Goal: Information Seeking & Learning: Learn about a topic

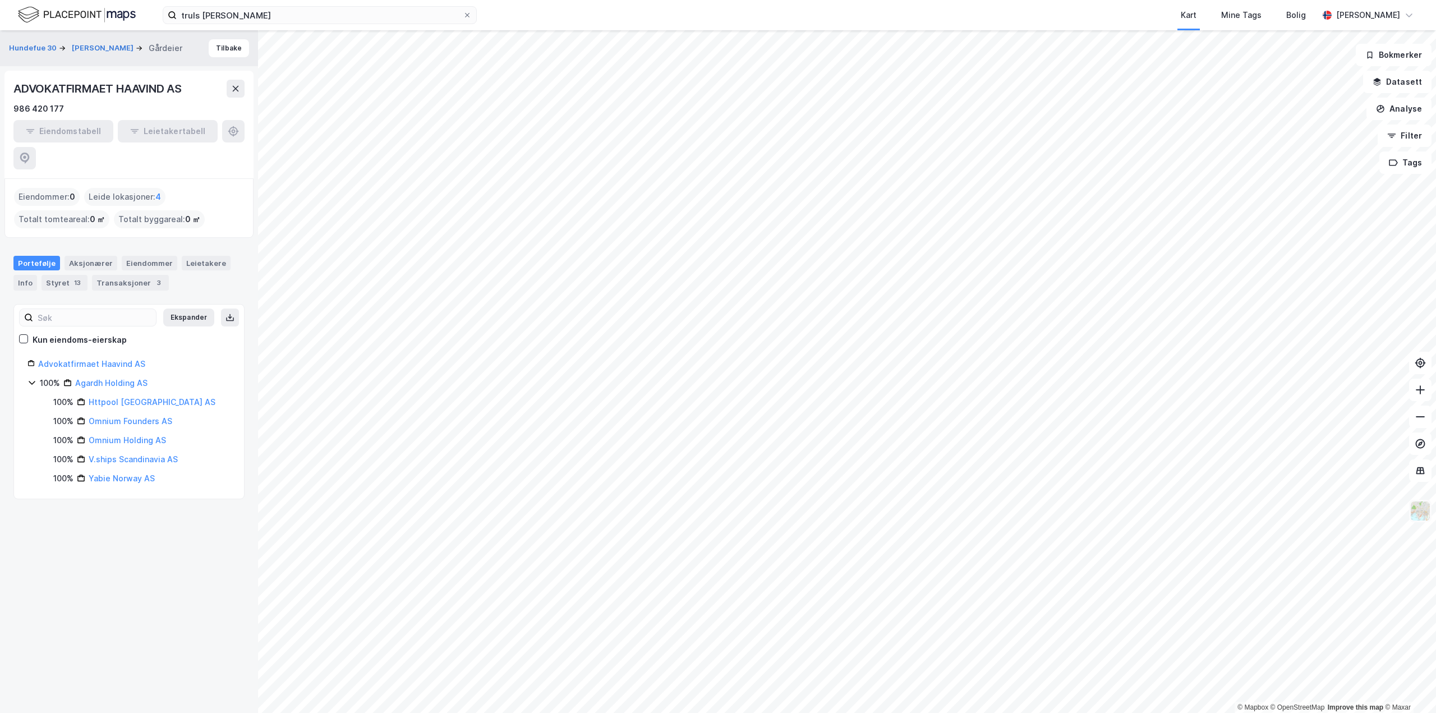
click at [1419, 510] on img at bounding box center [1419, 510] width 21 height 21
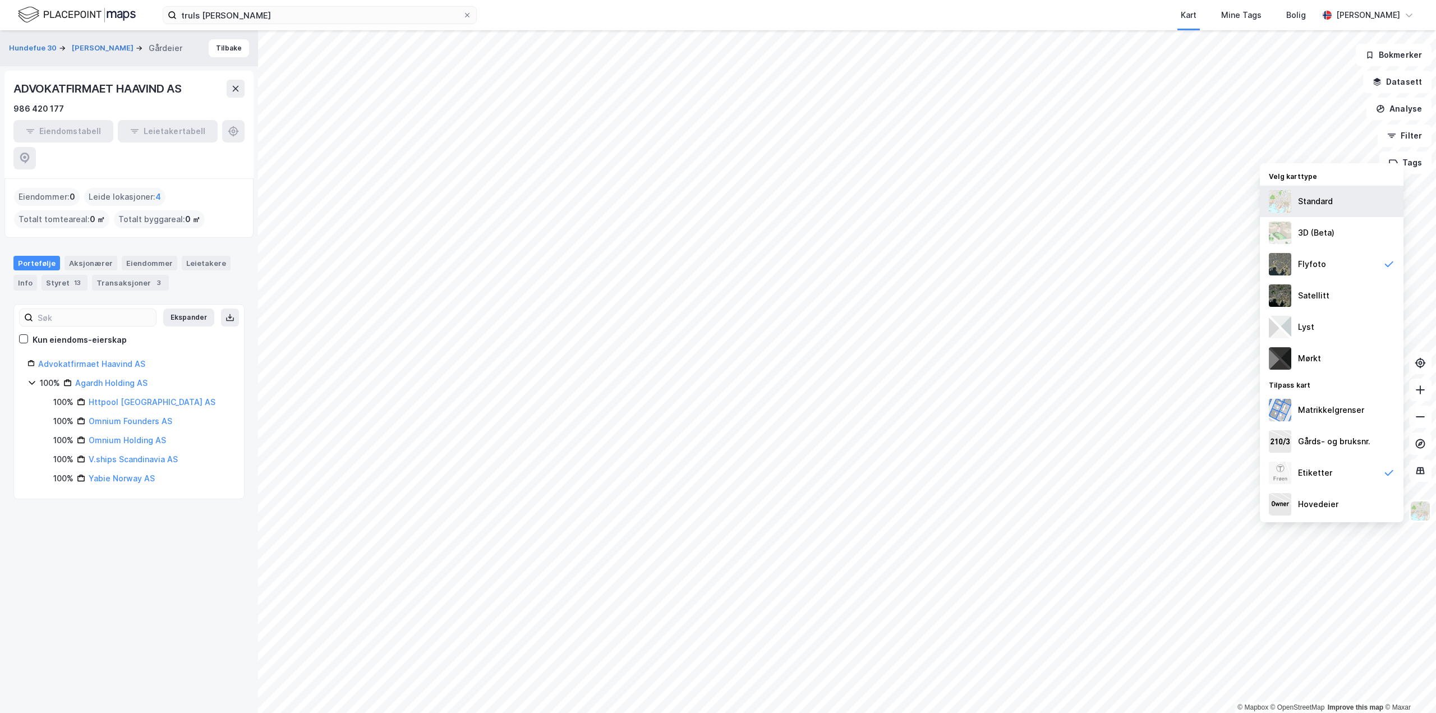
click at [1274, 197] on img at bounding box center [1279, 201] width 22 height 22
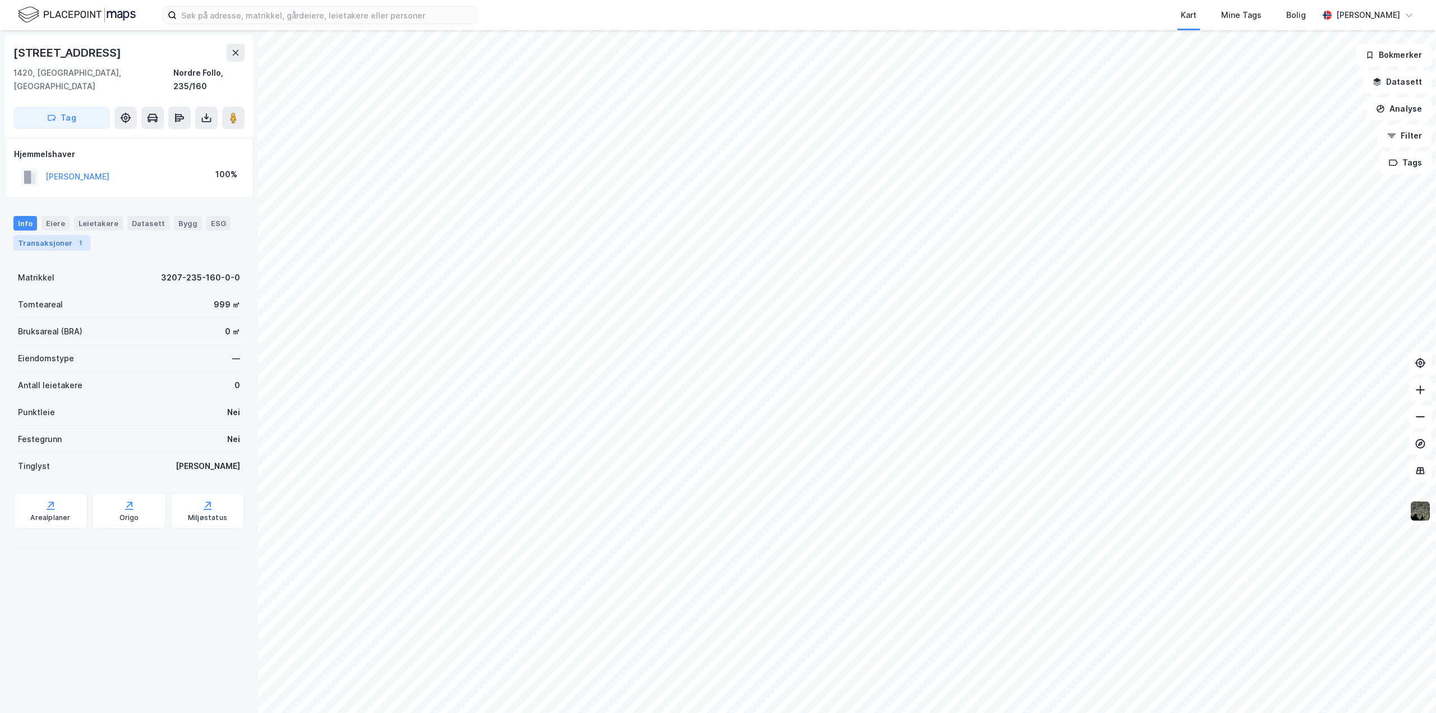
click at [66, 235] on div "Transaksjoner 1" at bounding box center [51, 243] width 77 height 16
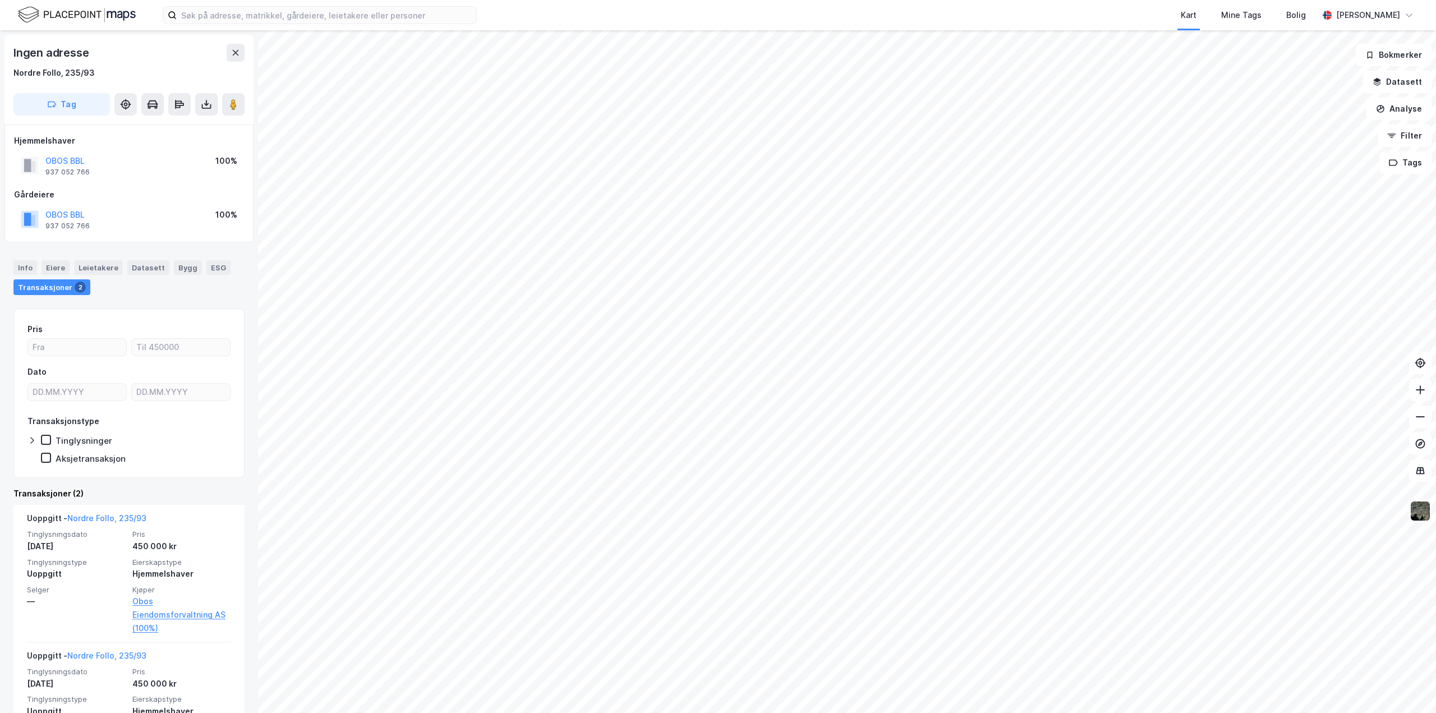
click at [1419, 516] on img at bounding box center [1419, 510] width 21 height 21
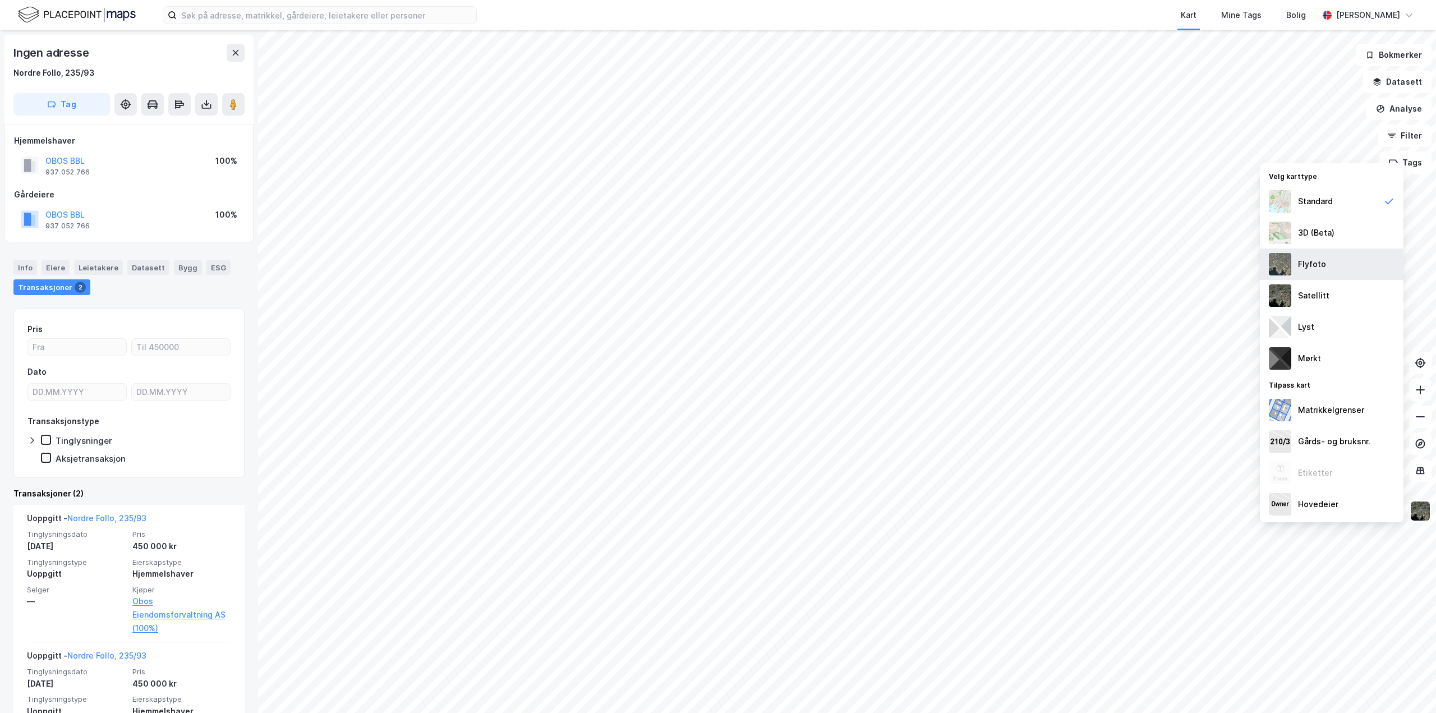
click at [1286, 261] on img at bounding box center [1279, 264] width 22 height 22
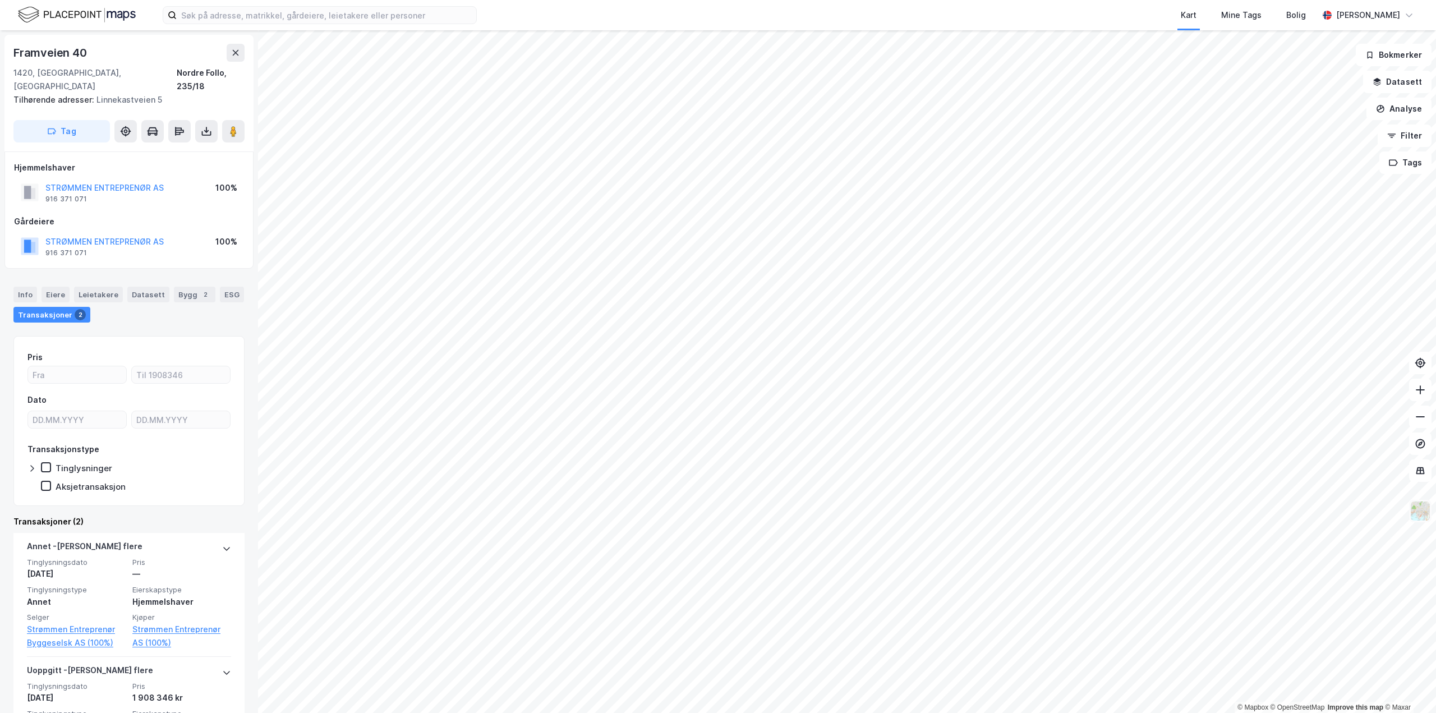
click at [1426, 516] on img at bounding box center [1419, 510] width 21 height 21
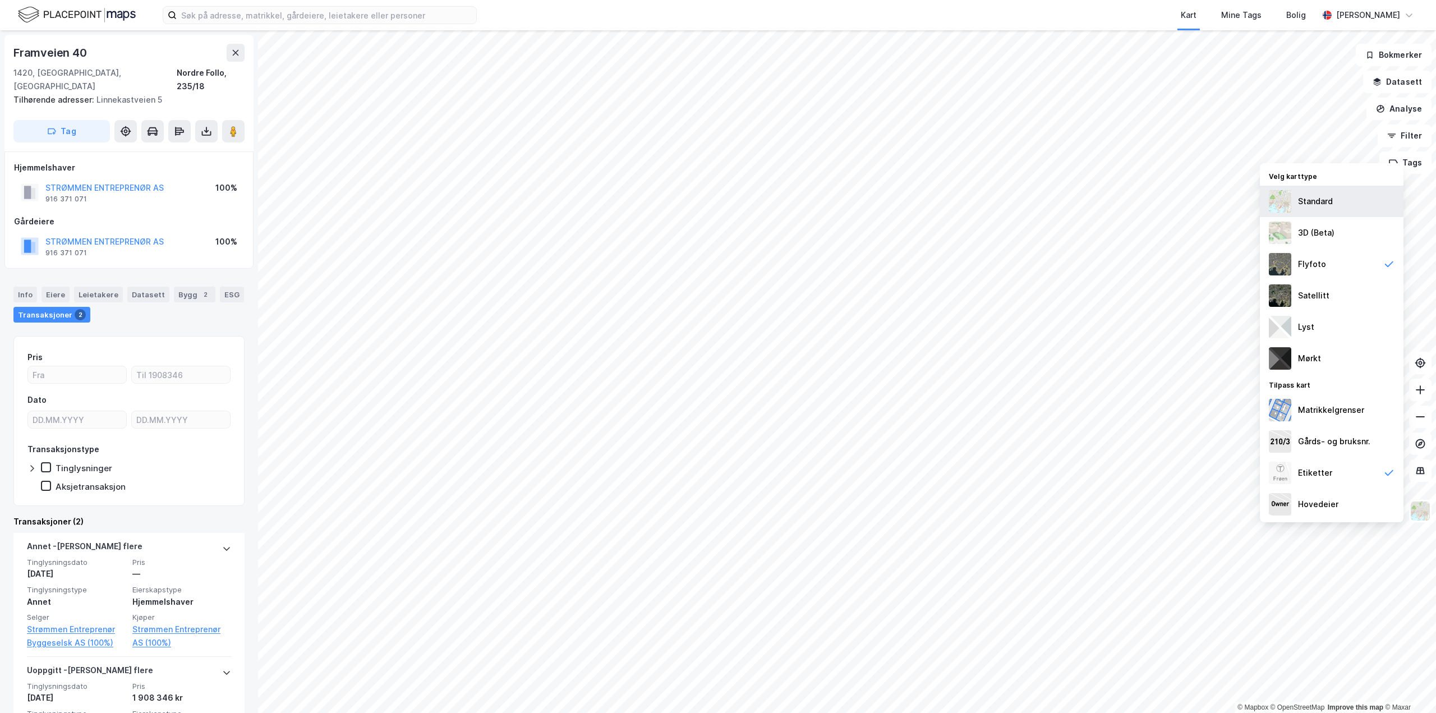
click at [1287, 201] on img at bounding box center [1279, 201] width 22 height 22
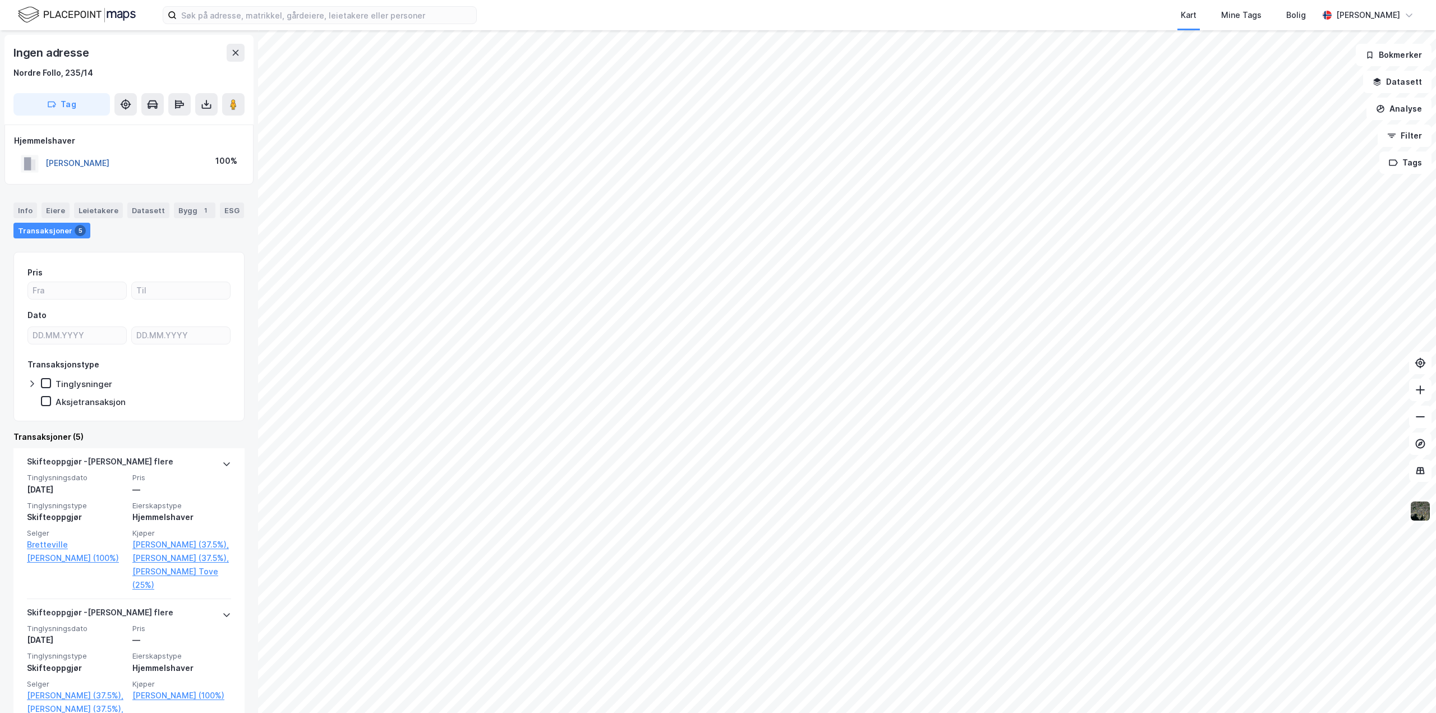
click at [0, 0] on button "[PERSON_NAME]" at bounding box center [0, 0] width 0 height 0
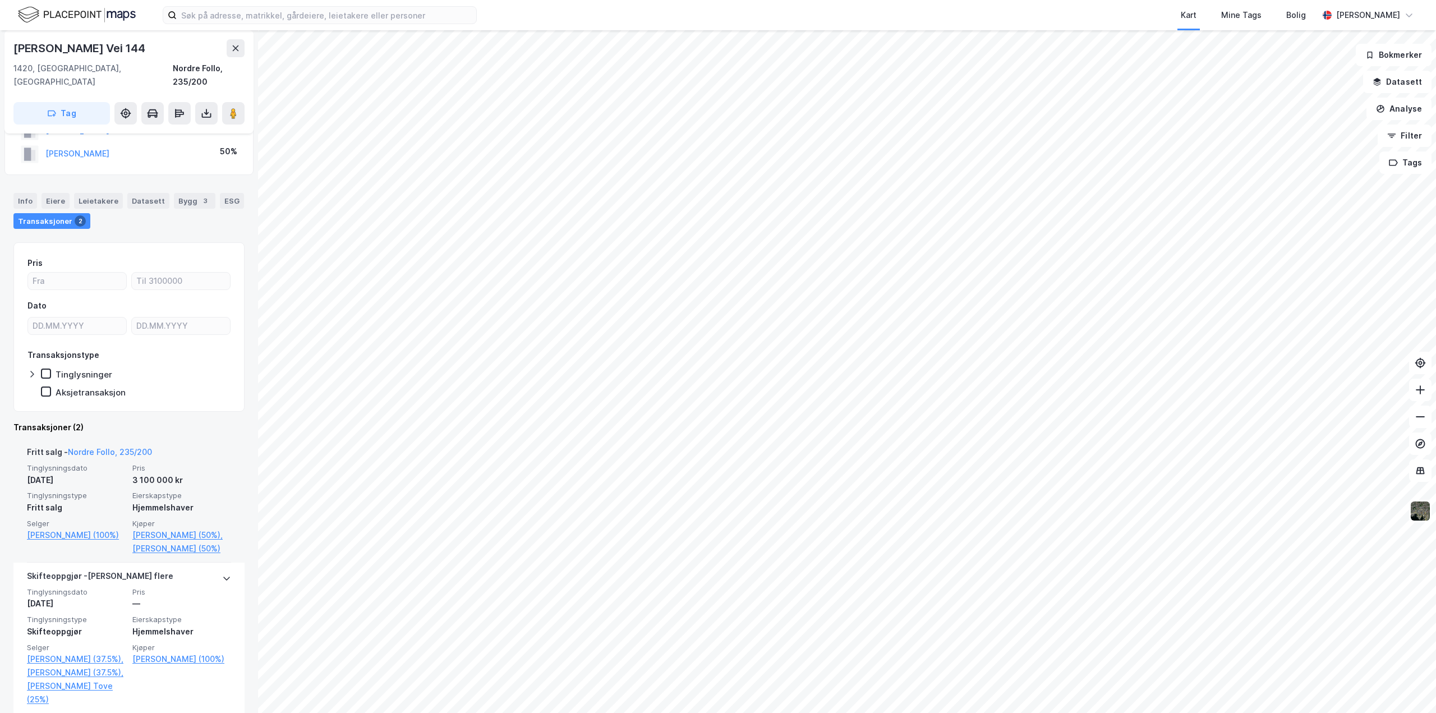
scroll to position [86, 0]
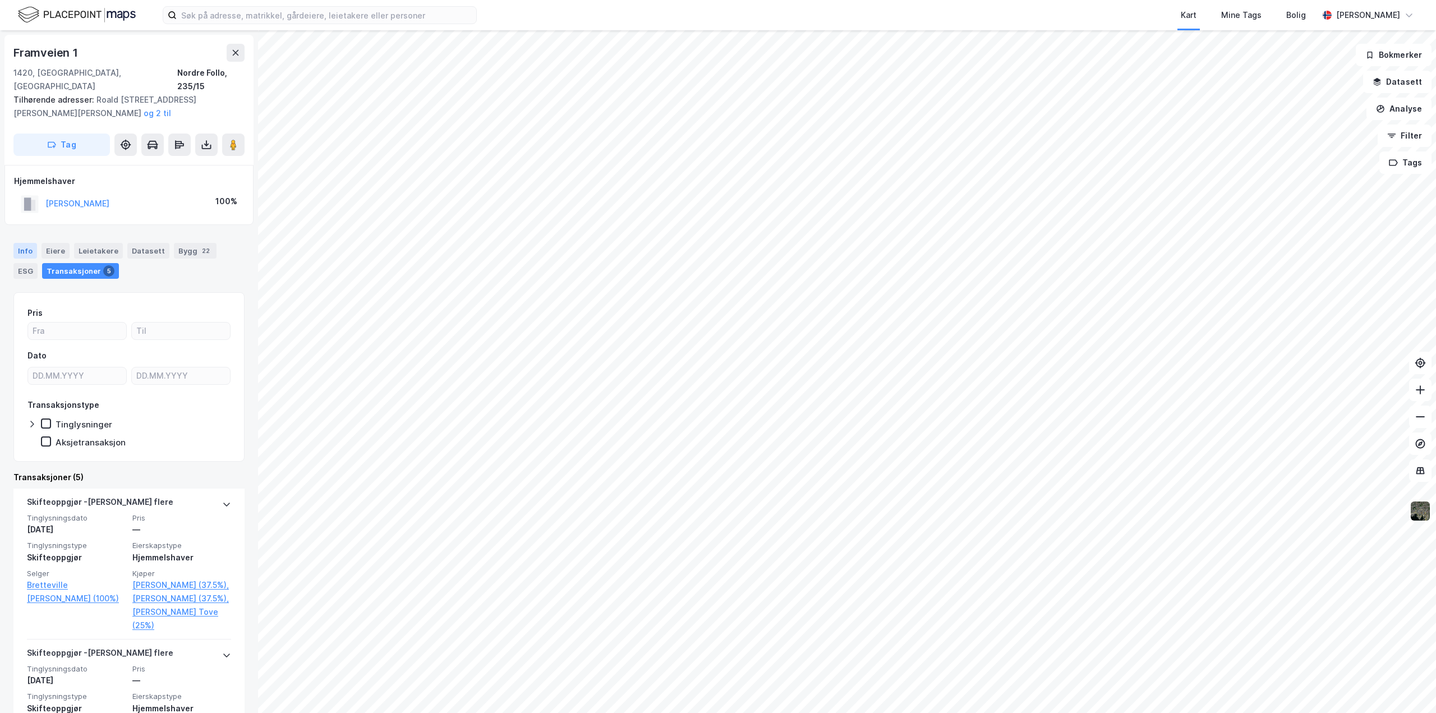
click at [21, 243] on div "Info" at bounding box center [25, 251] width 24 height 16
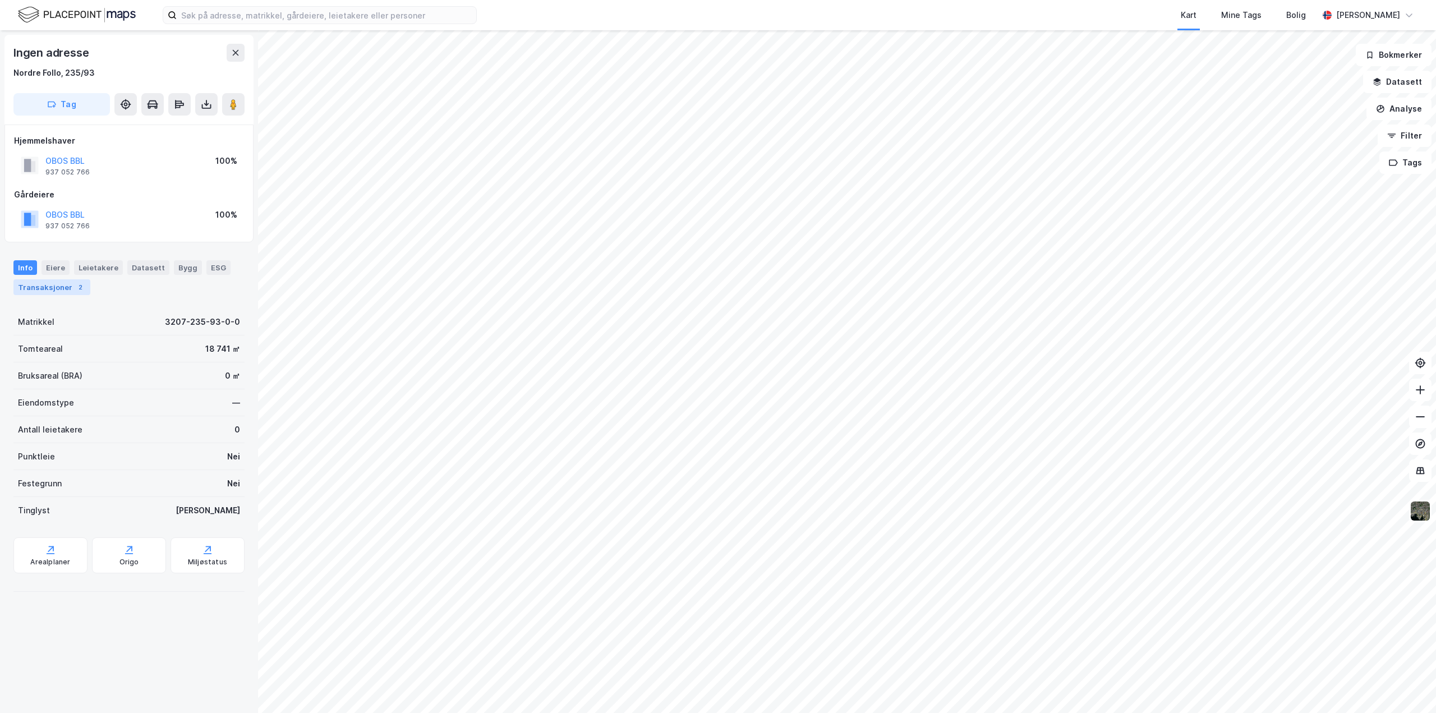
click at [61, 284] on div "Transaksjoner 2" at bounding box center [51, 287] width 77 height 16
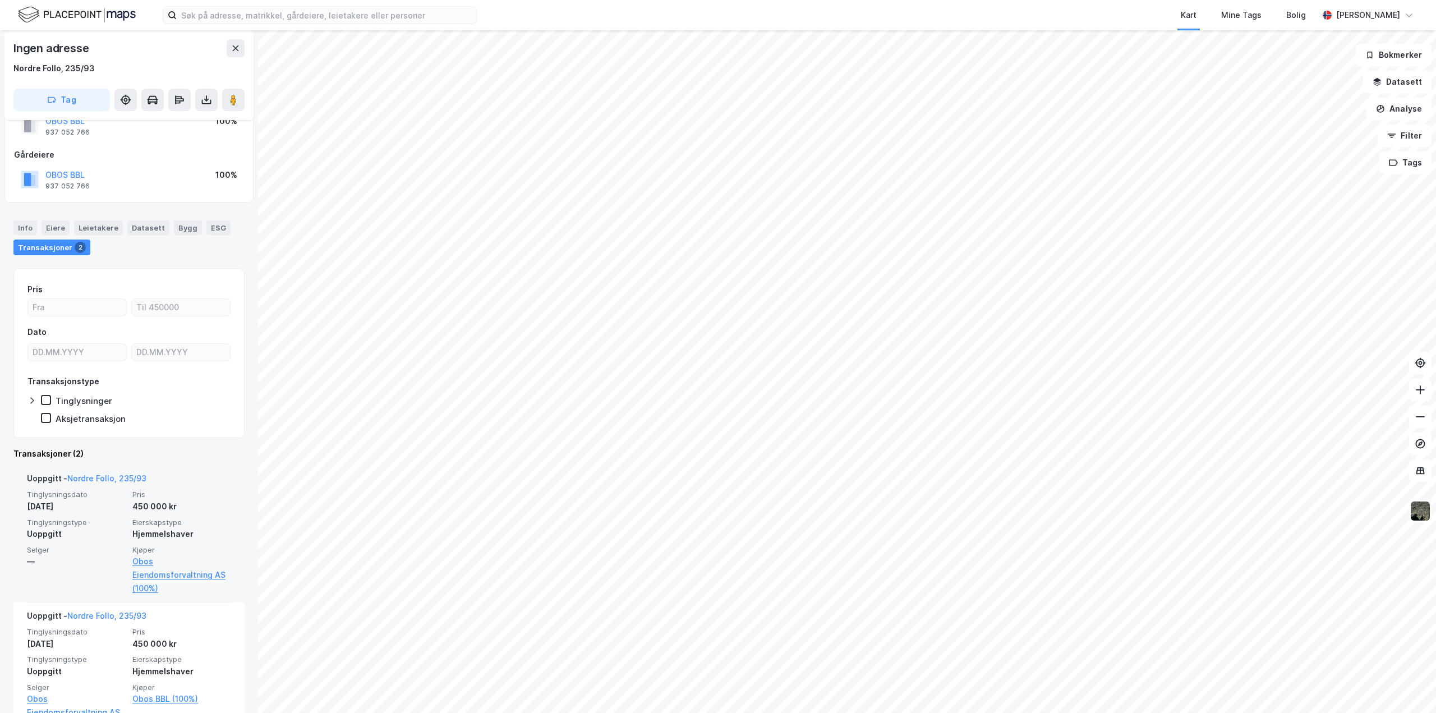
scroll to position [80, 0]
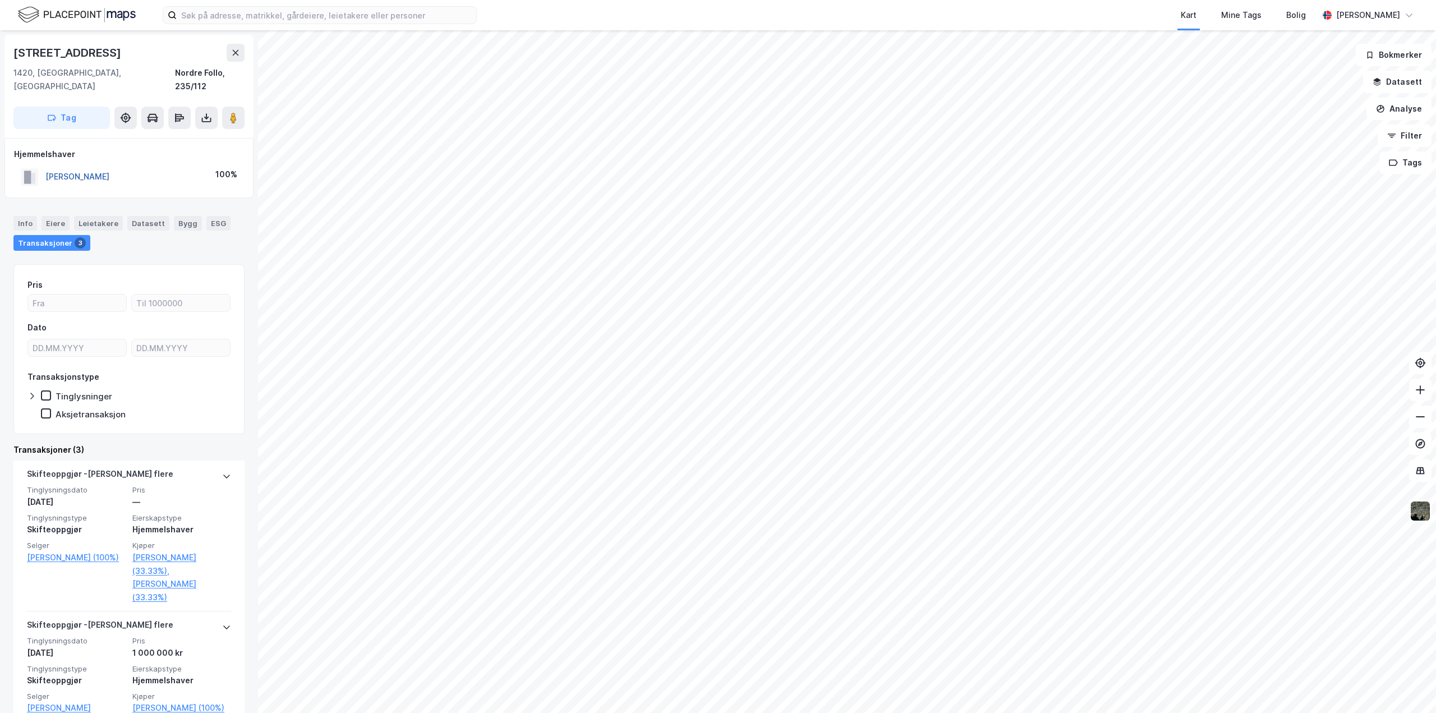
click at [0, 0] on button "[PERSON_NAME]" at bounding box center [0, 0] width 0 height 0
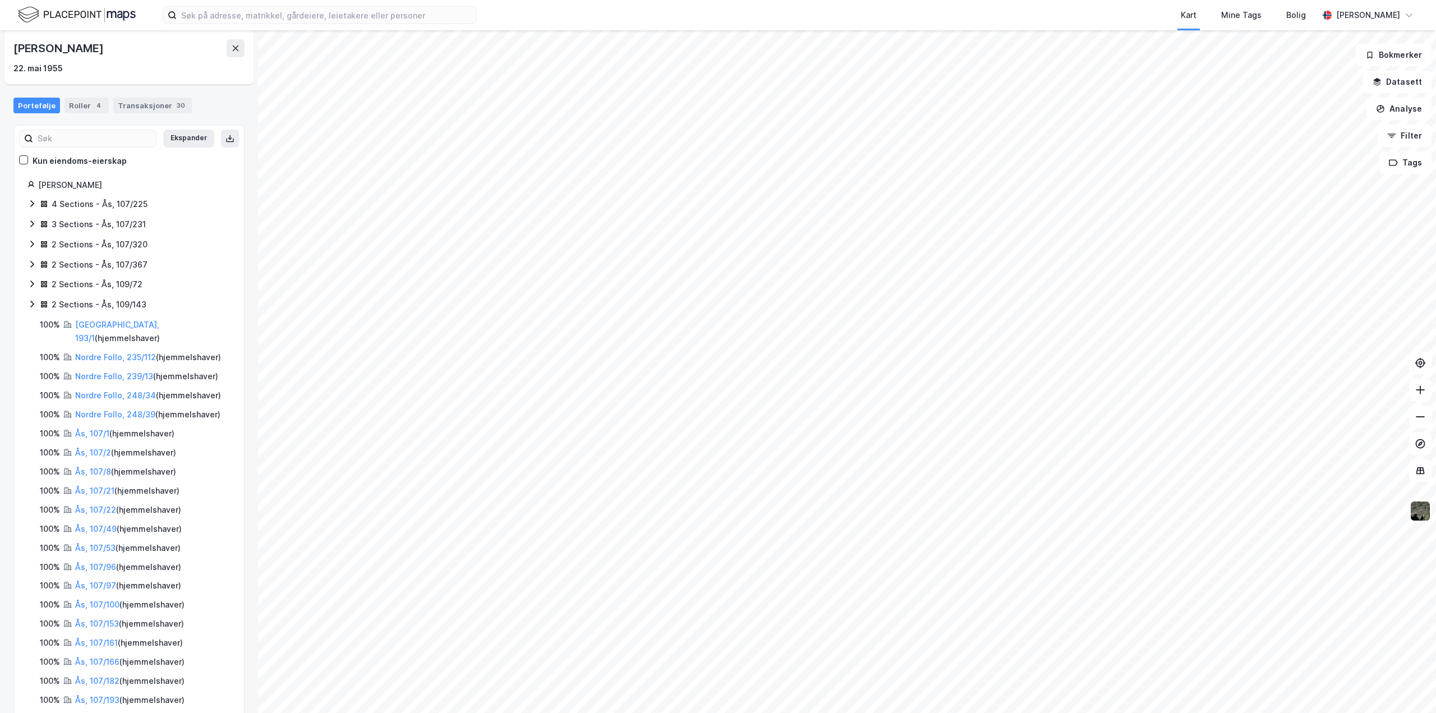
scroll to position [85, 0]
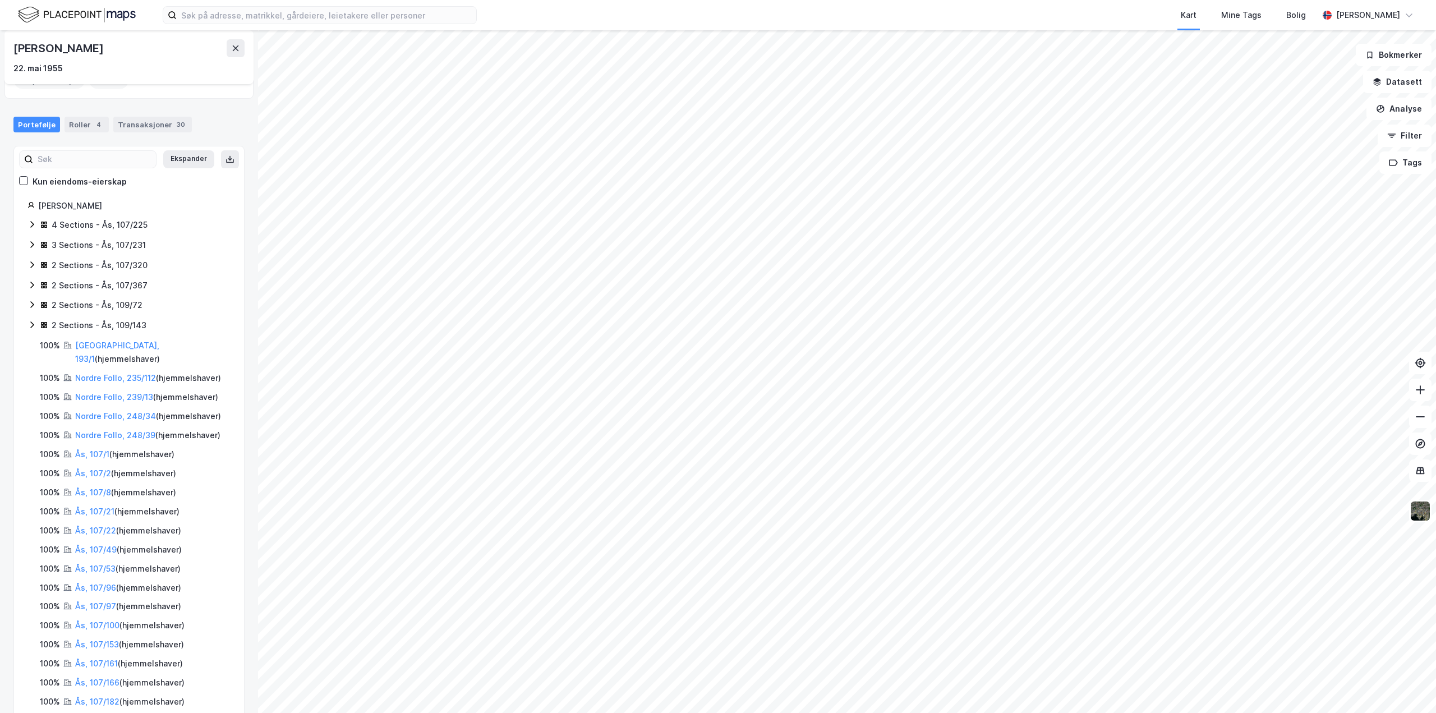
click at [317, 712] on html "Kart Mine Tags Bolig [PERSON_NAME] © Mapbox © OpenStreetMap Improve this map © …" at bounding box center [718, 356] width 1436 height 713
click at [186, 712] on html "Kart Mine Tags Bolig [PERSON_NAME] © Mapbox © OpenStreetMap Improve this map © …" at bounding box center [718, 356] width 1436 height 713
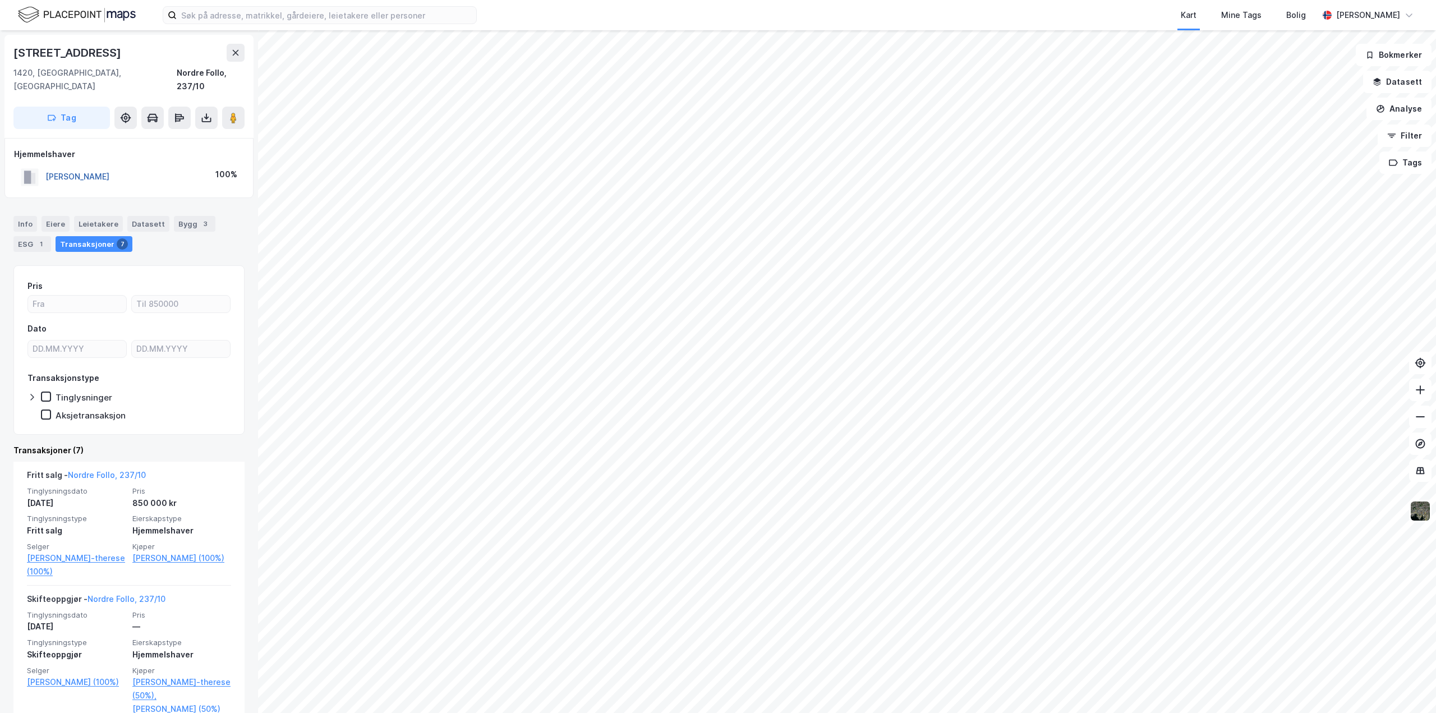
click at [0, 0] on button "[PERSON_NAME]" at bounding box center [0, 0] width 0 height 0
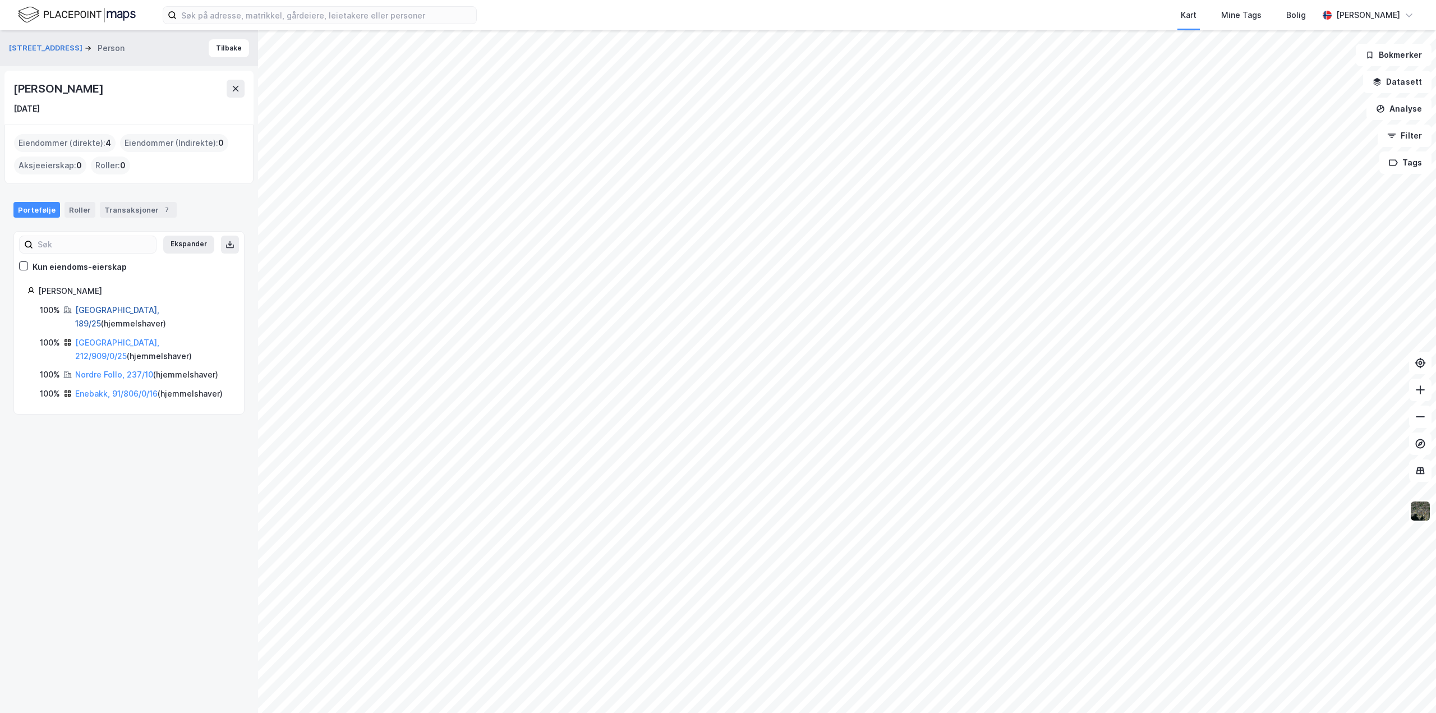
click at [94, 311] on link "[GEOGRAPHIC_DATA], 189/25" at bounding box center [117, 316] width 84 height 23
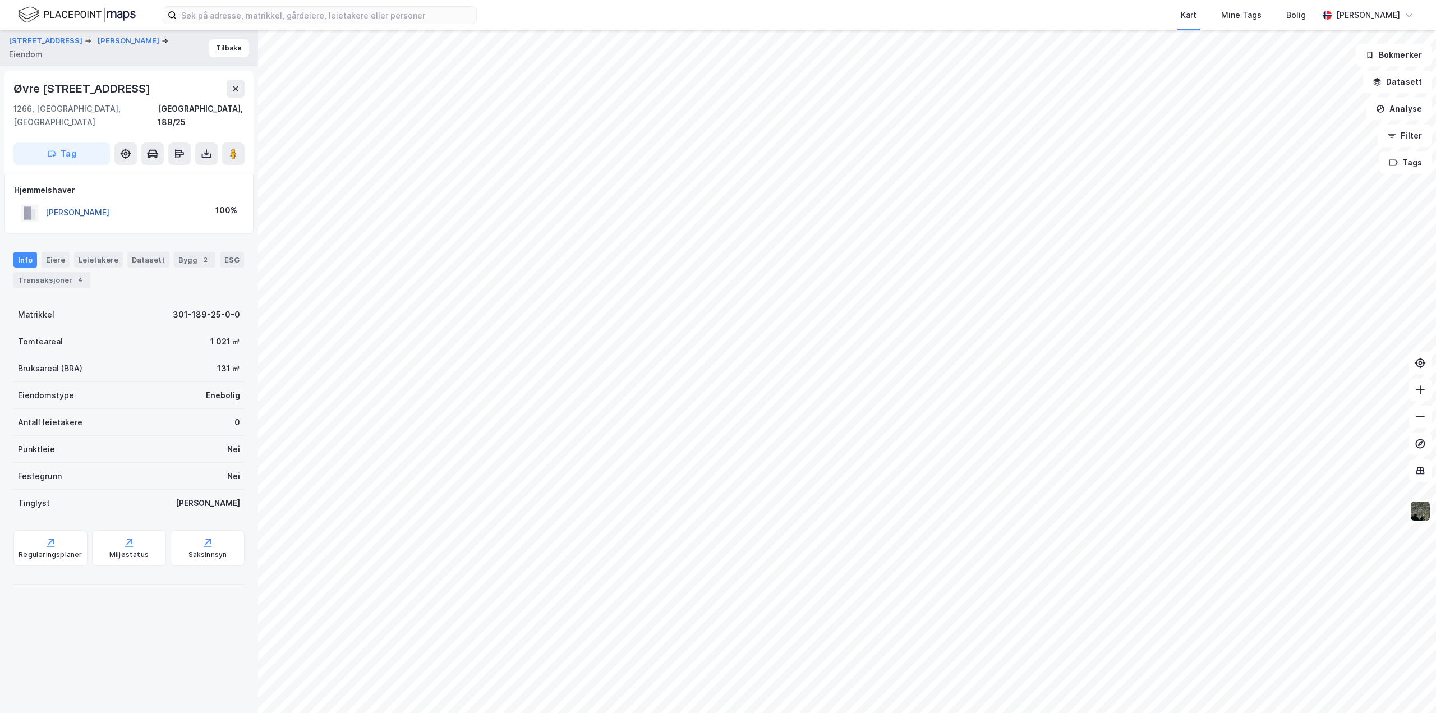
click at [0, 0] on button "[PERSON_NAME]" at bounding box center [0, 0] width 0 height 0
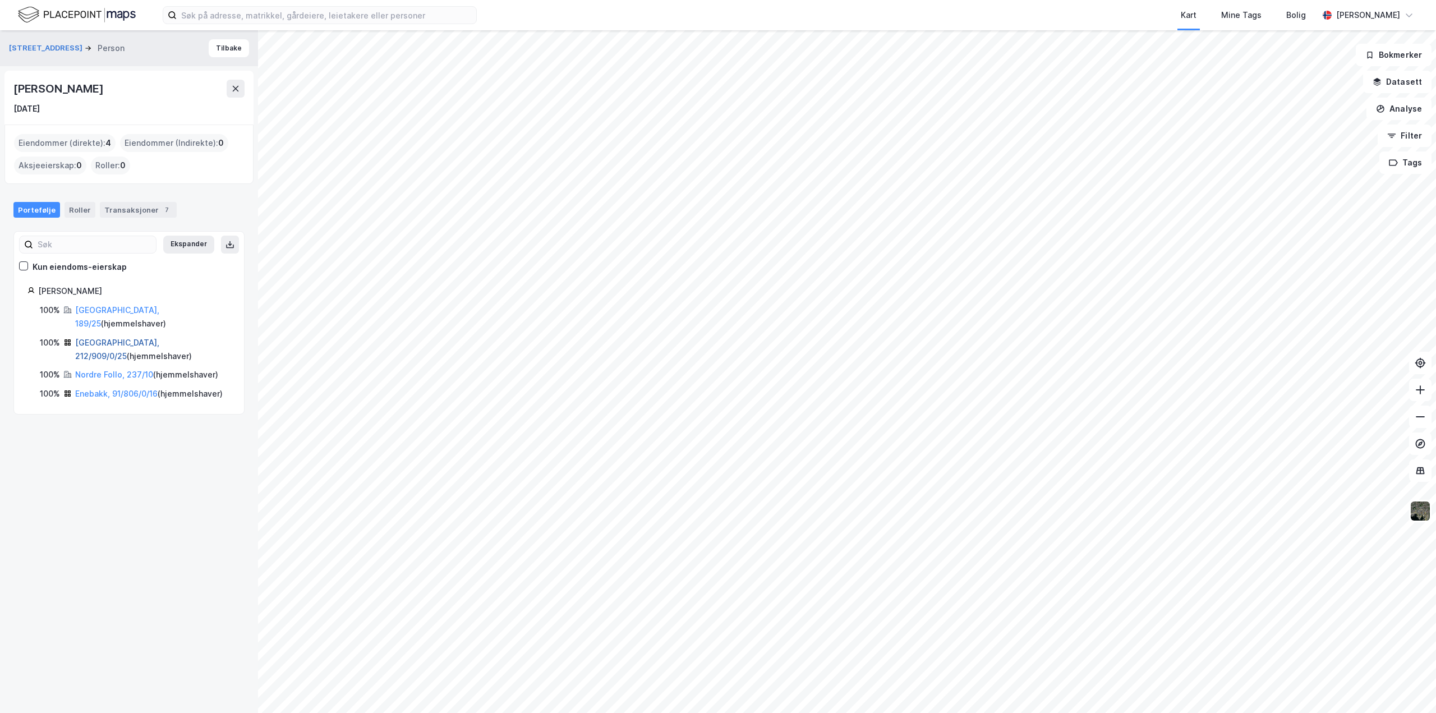
click at [102, 338] on link "[GEOGRAPHIC_DATA], 212/909/0/25" at bounding box center [117, 349] width 84 height 23
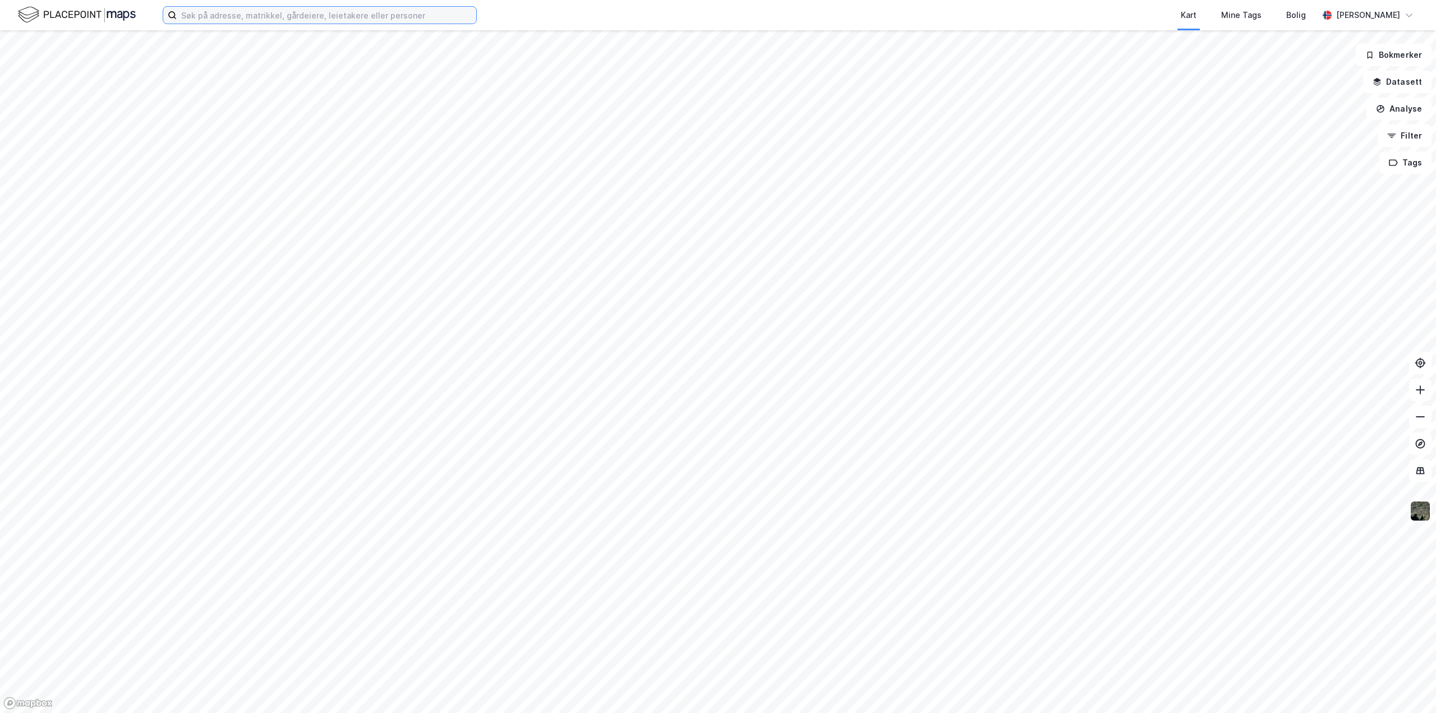
click at [210, 10] on input at bounding box center [326, 15] width 299 height 17
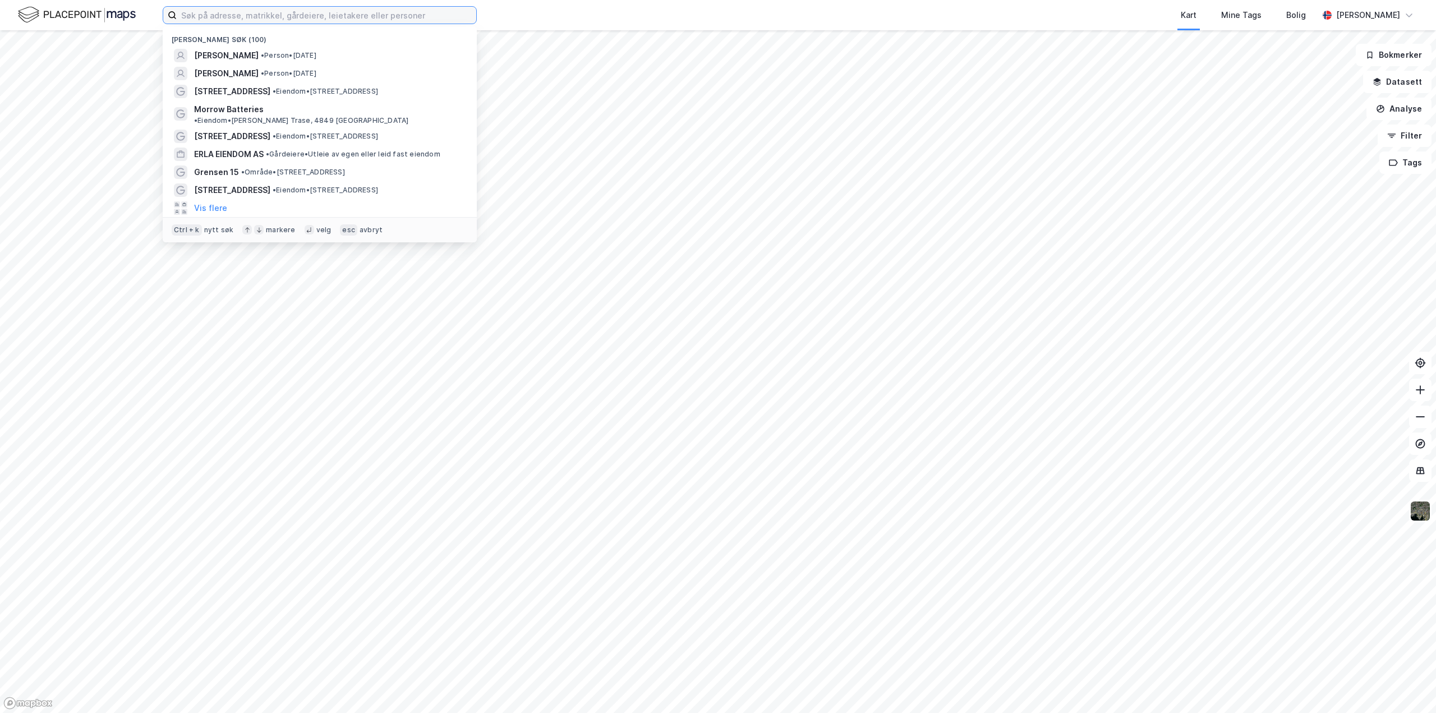
paste input "[PERSON_NAME]"
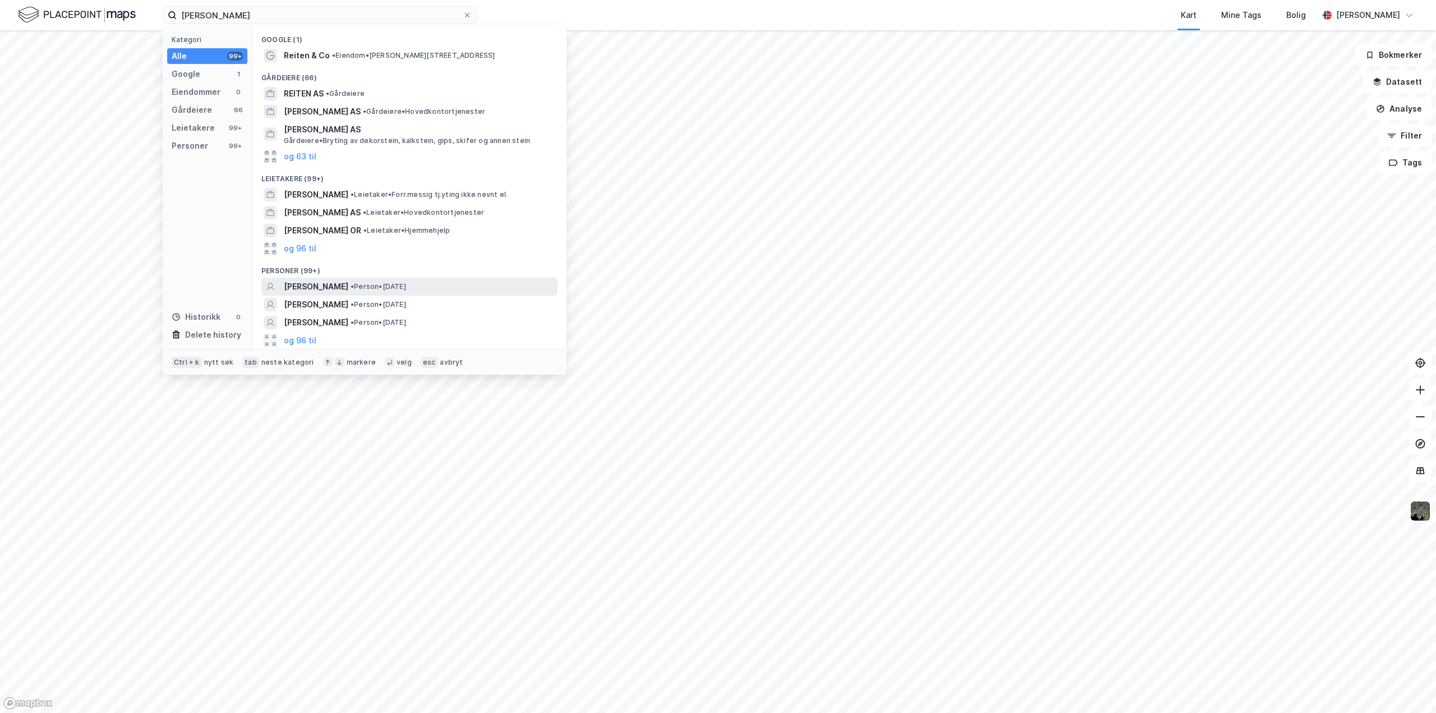
click at [317, 284] on span "[PERSON_NAME]" at bounding box center [316, 286] width 64 height 13
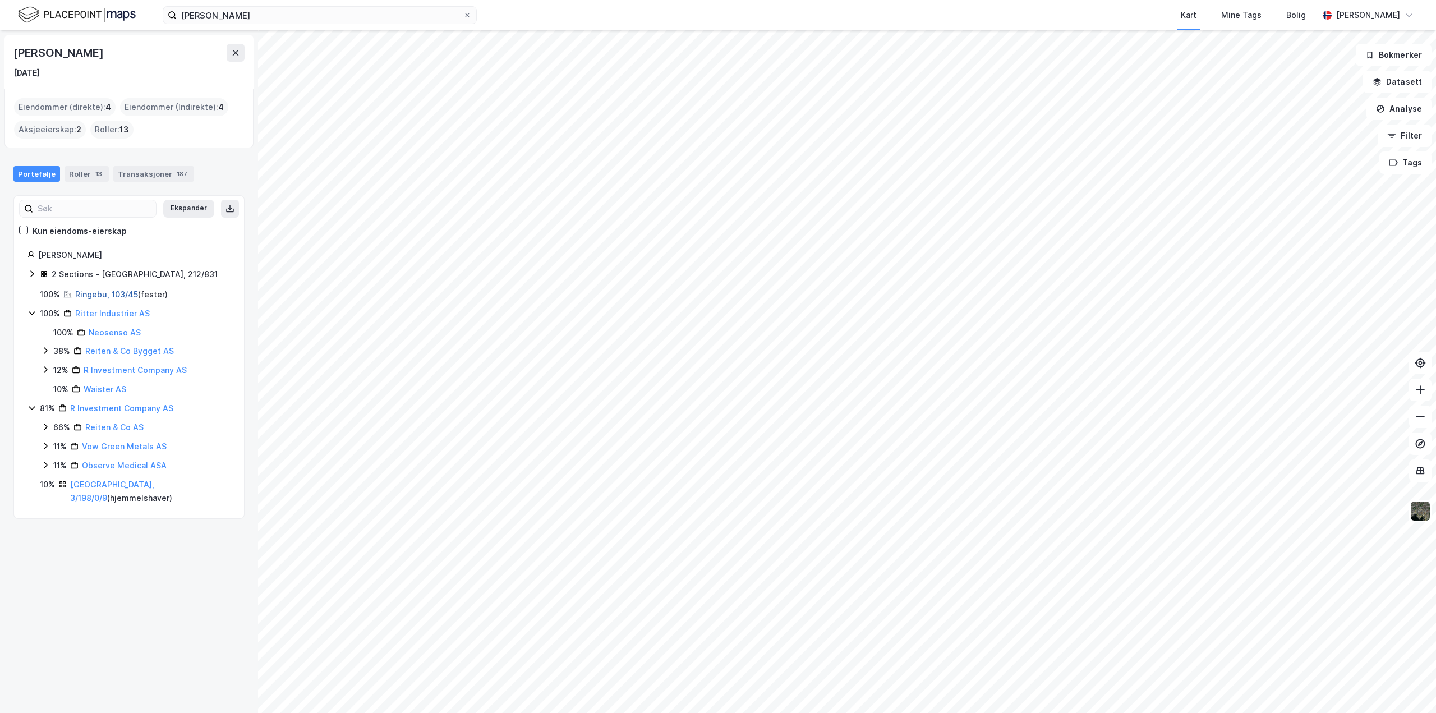
click at [93, 289] on link "Ringebu, 103/45" at bounding box center [106, 294] width 63 height 10
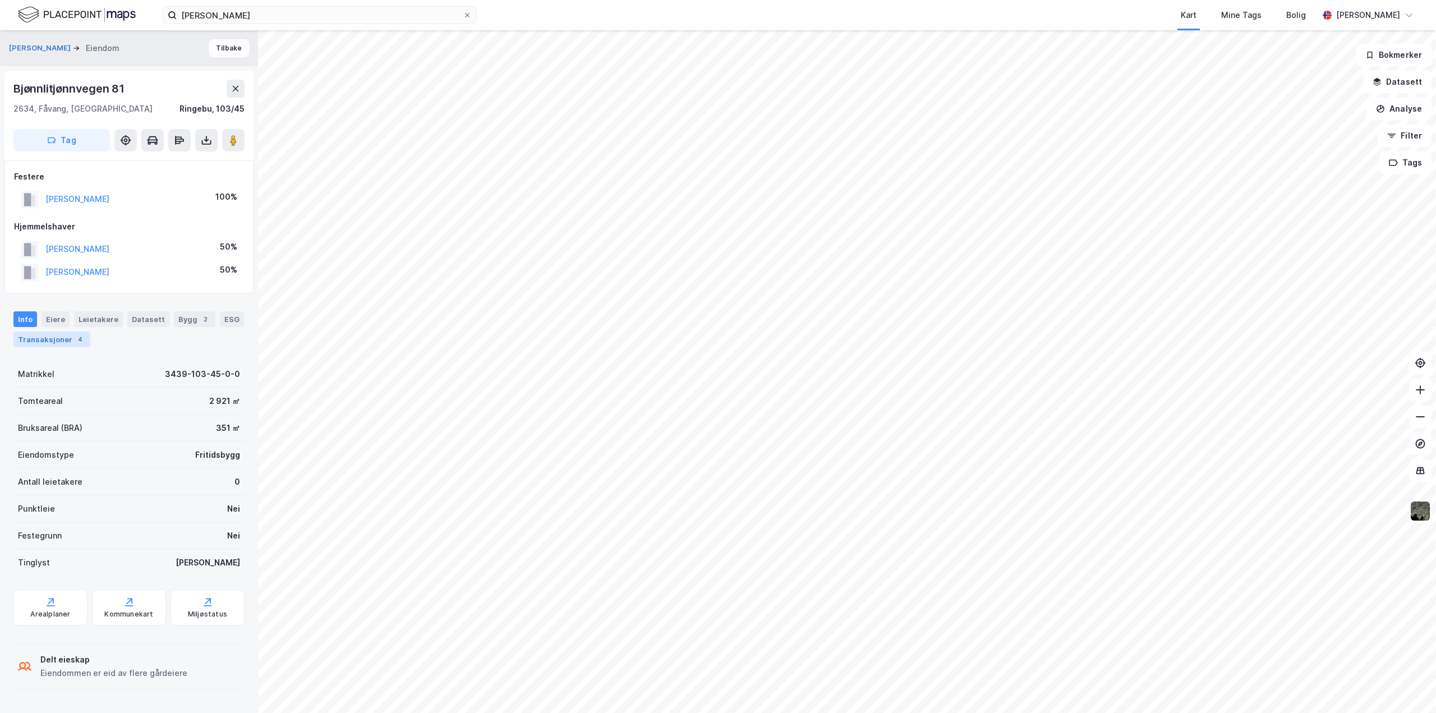
click at [55, 340] on div "Transaksjoner 4" at bounding box center [51, 339] width 77 height 16
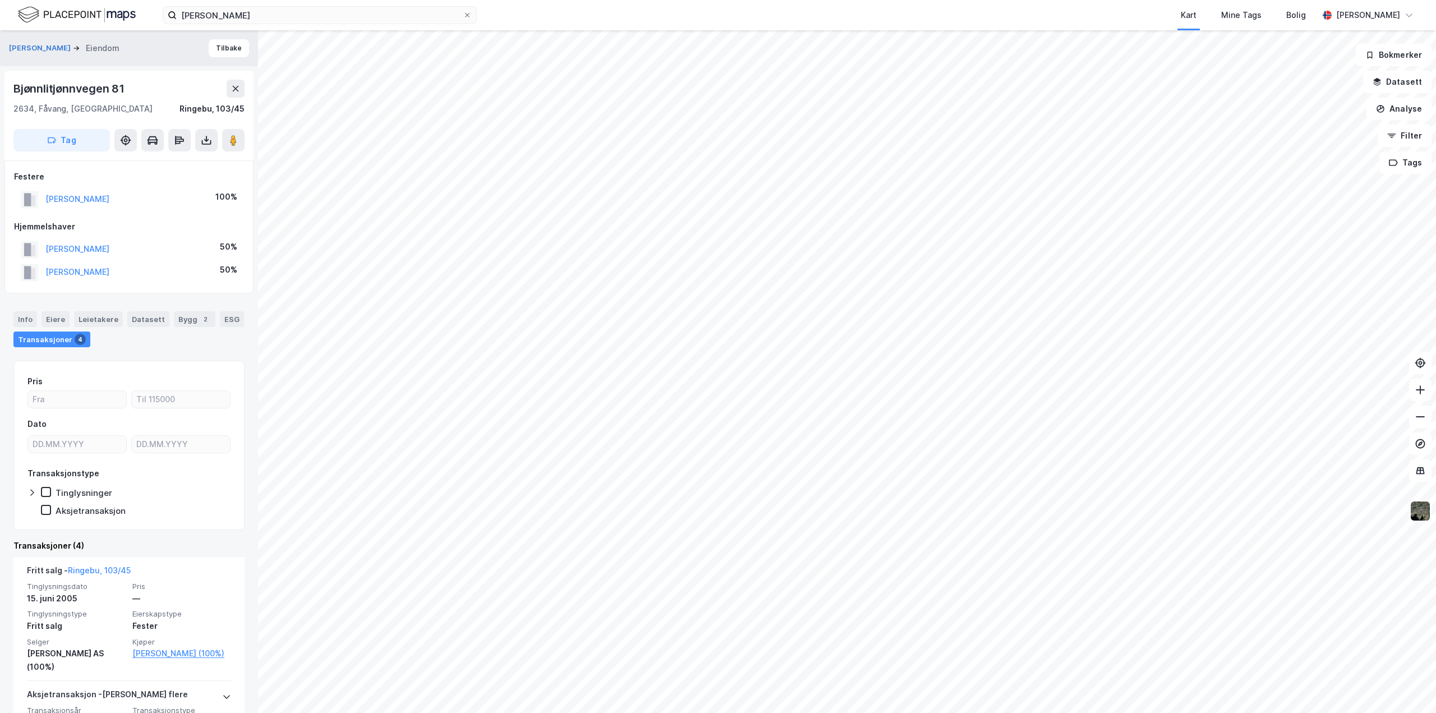
scroll to position [168, 0]
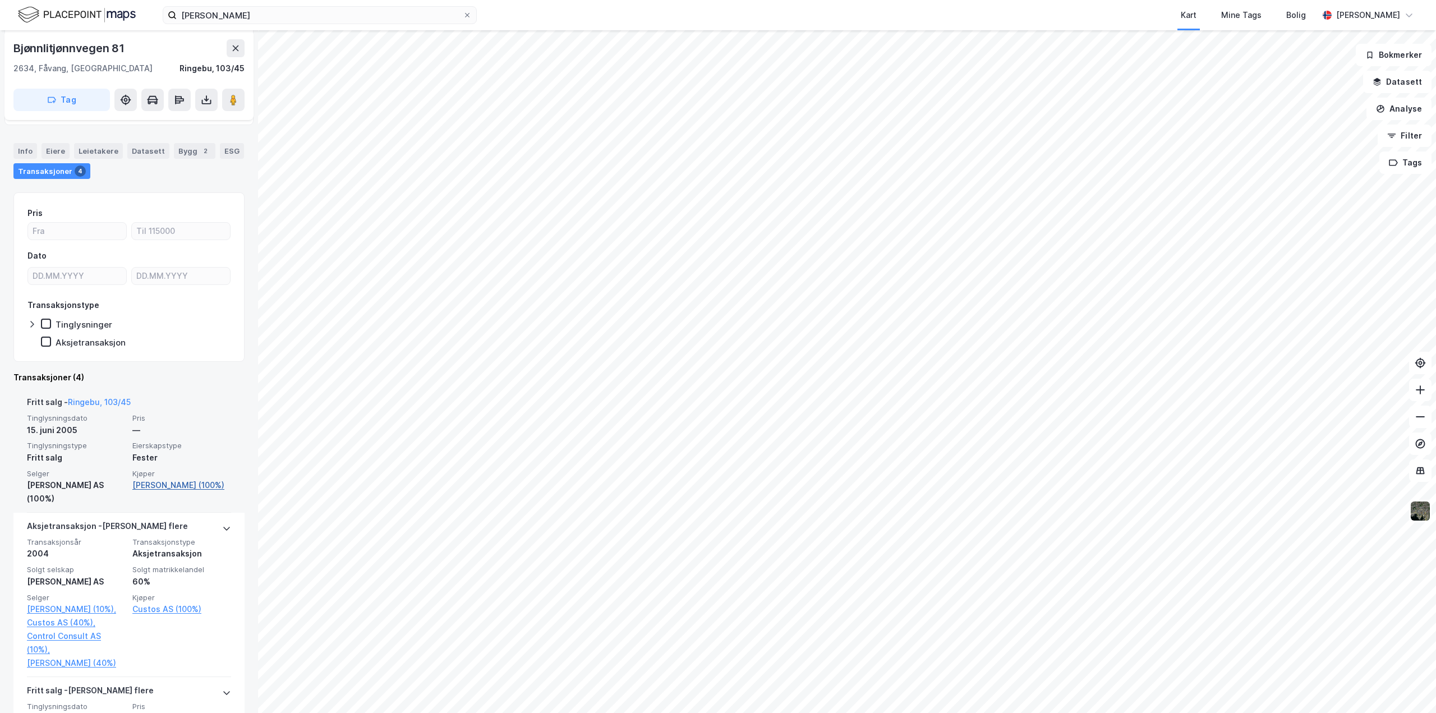
click at [177, 479] on link "Reiten Narve (100%)" at bounding box center [181, 484] width 99 height 13
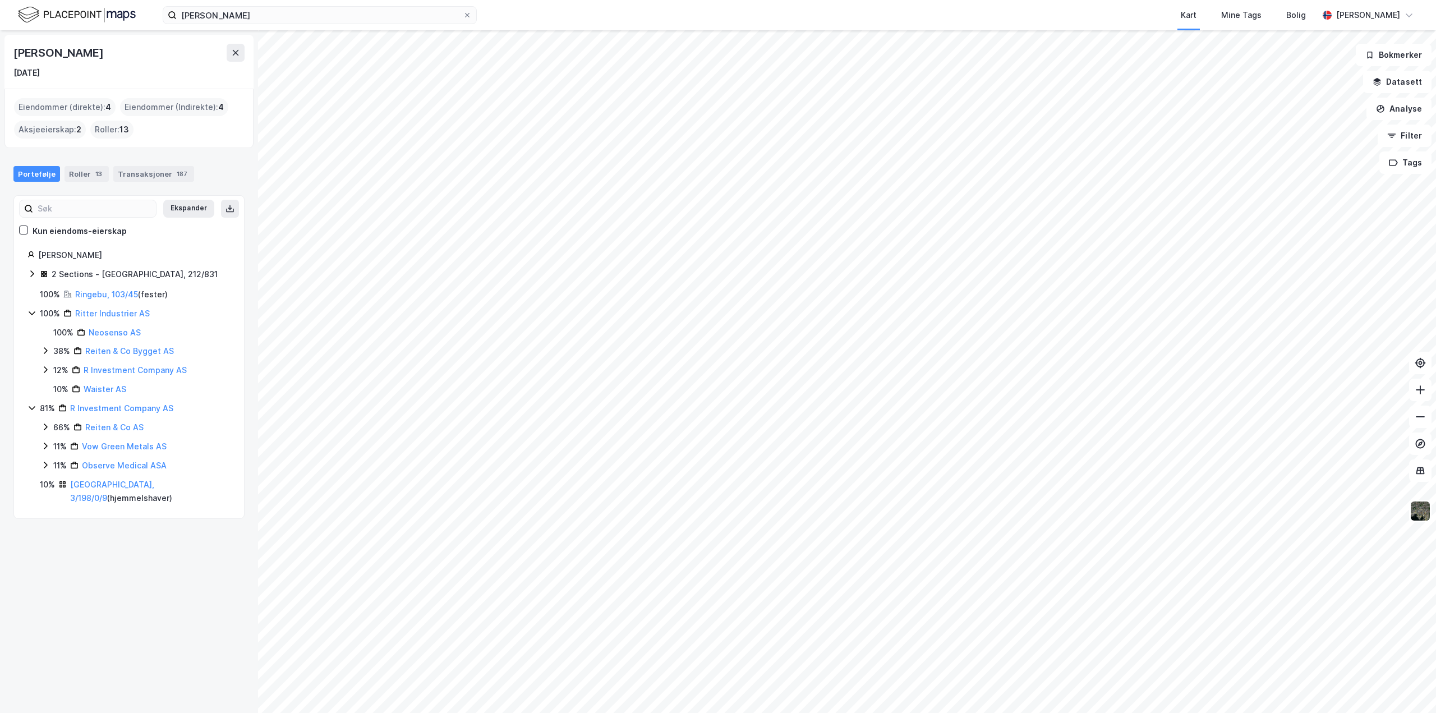
click at [77, 269] on div "2 Sections - Oslo, 212/831" at bounding box center [135, 273] width 166 height 13
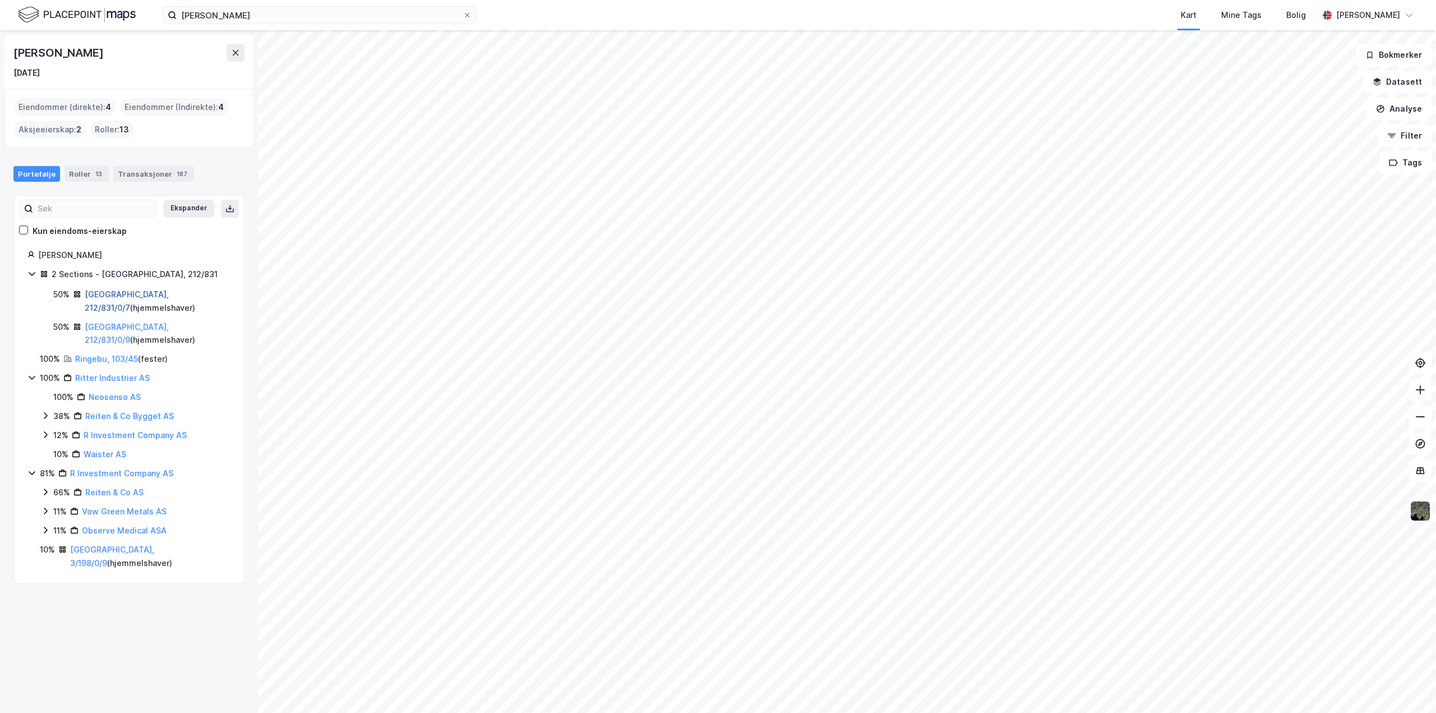
click at [144, 293] on link "Oslo, 212/831/0/7" at bounding box center [127, 300] width 84 height 23
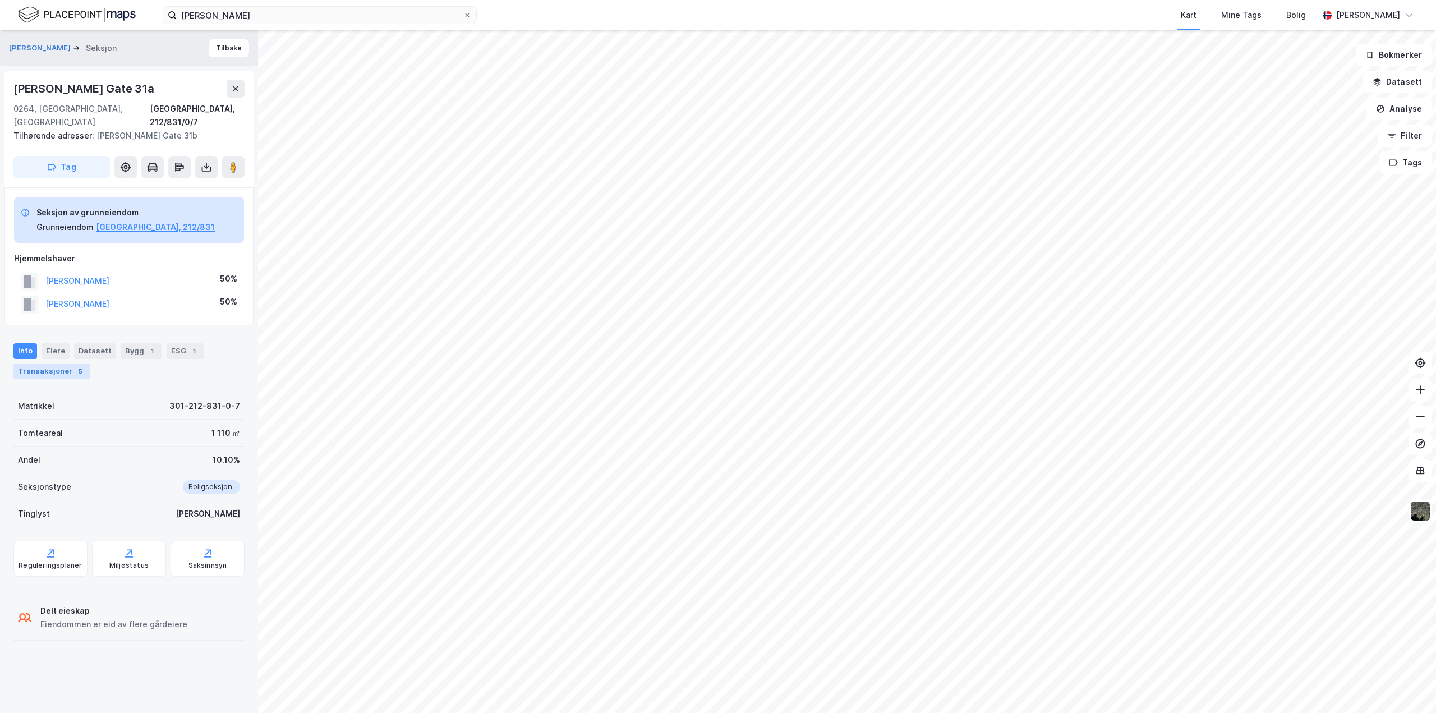
click at [45, 363] on div "Transaksjoner 5" at bounding box center [51, 371] width 77 height 16
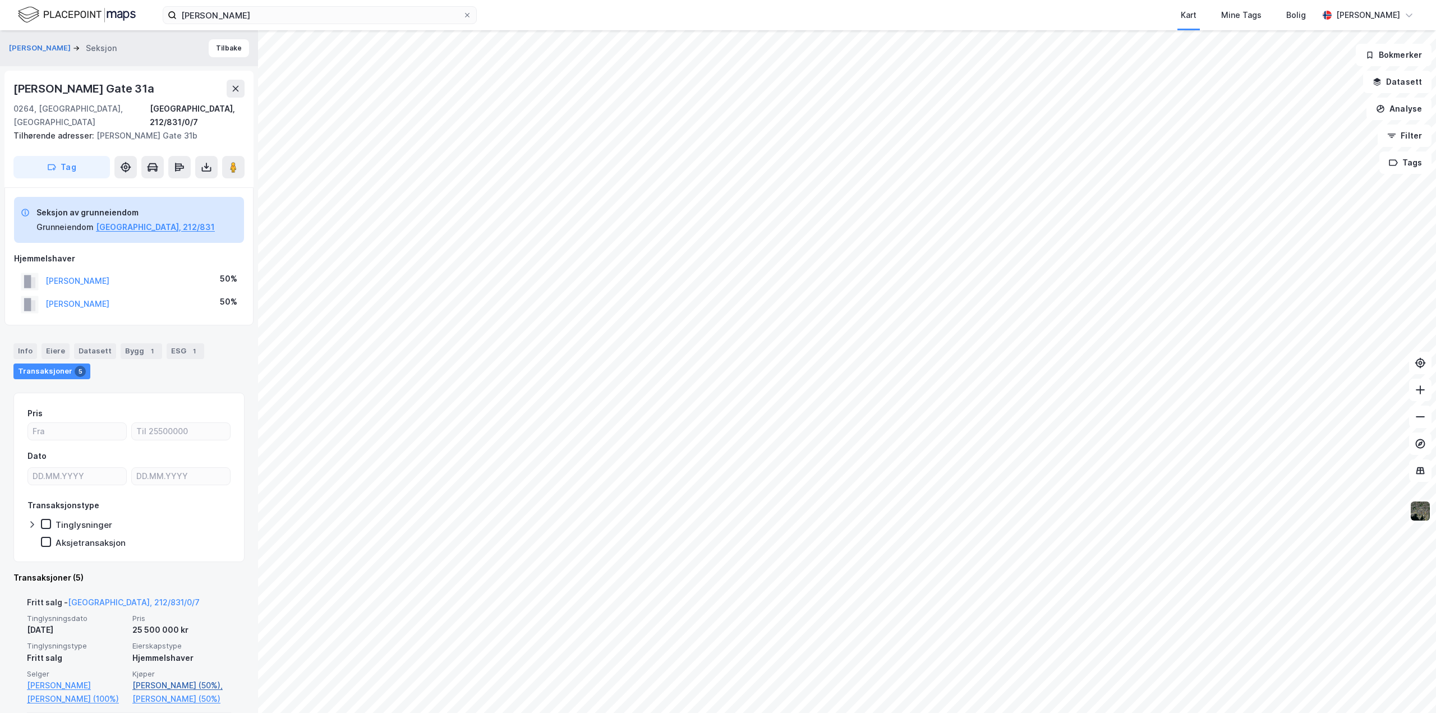
click at [185, 679] on link "Reiten Inger Marie Moen (50%)," at bounding box center [181, 685] width 99 height 13
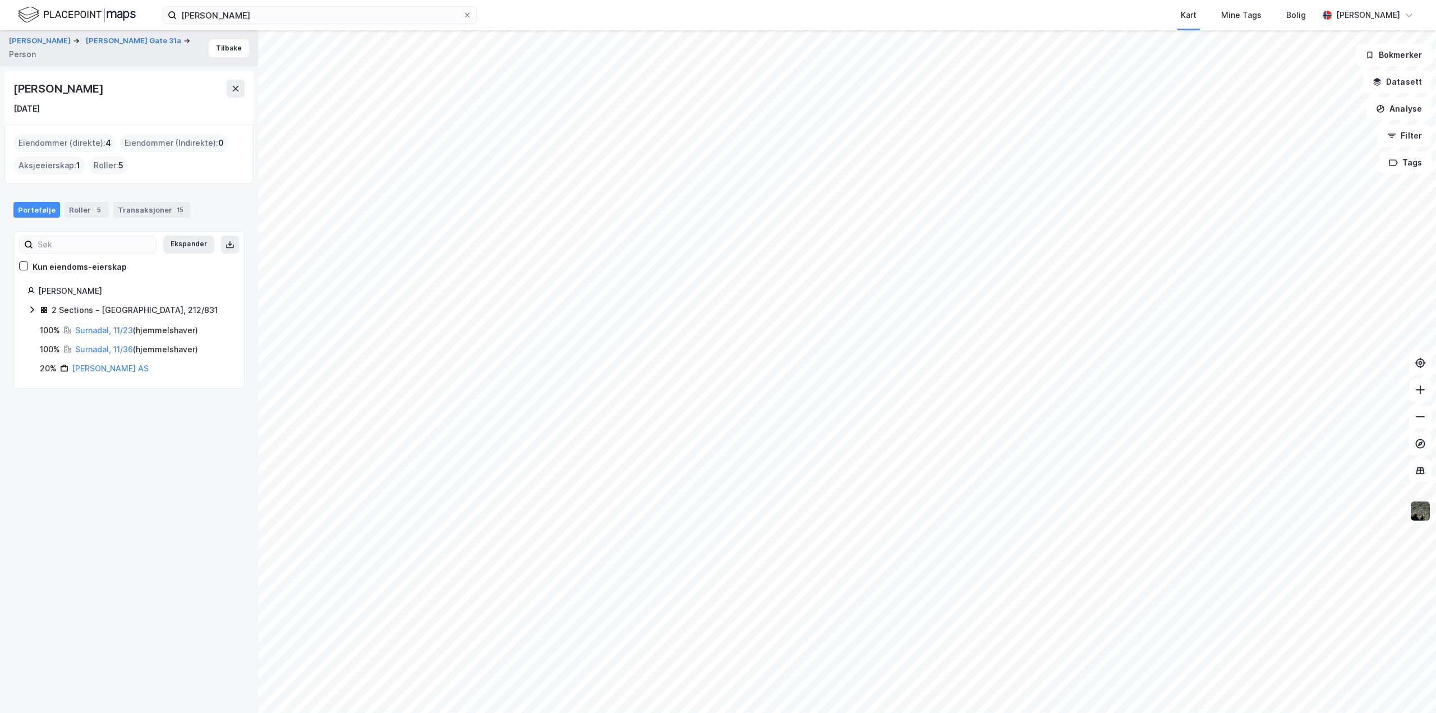
click at [93, 307] on div "2 Sections - Oslo, 212/831" at bounding box center [135, 309] width 166 height 13
click at [103, 358] on link "Oslo, 212/831/0/9" at bounding box center [127, 369] width 84 height 23
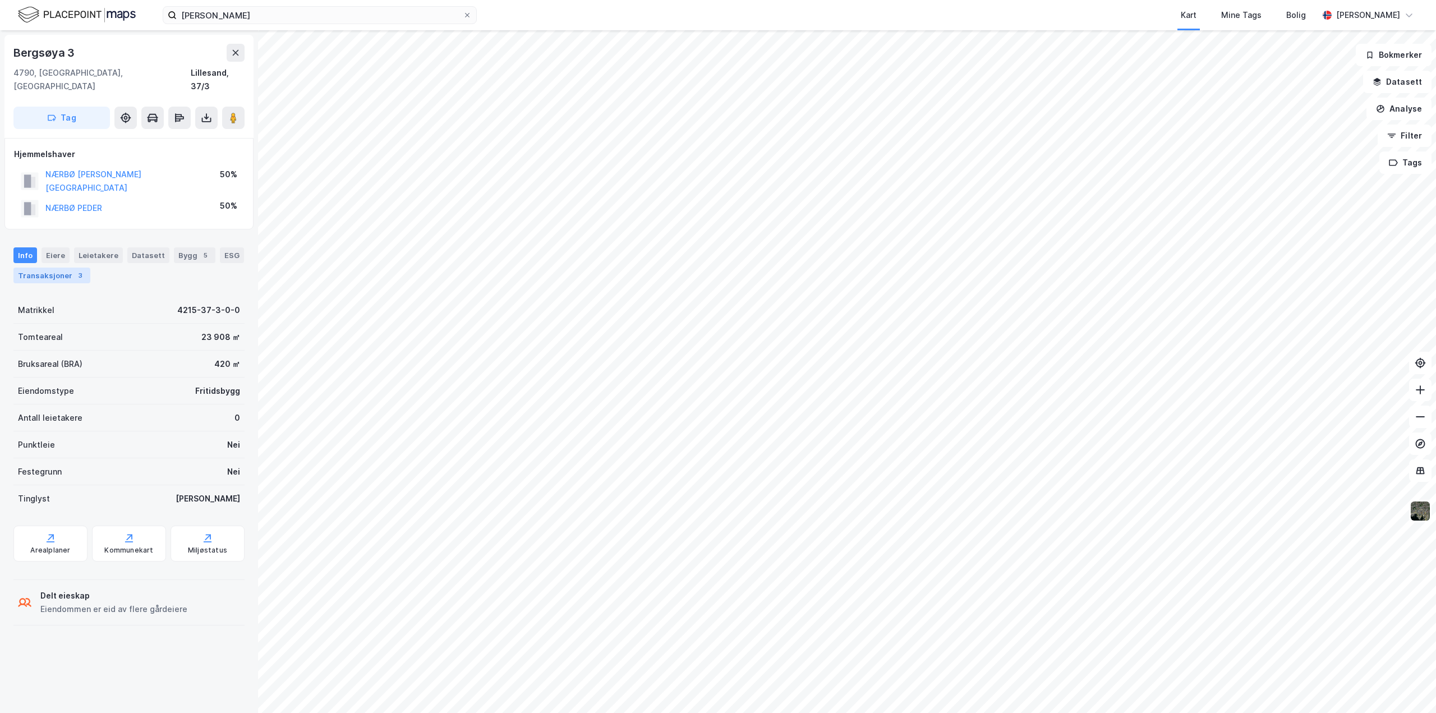
click at [37, 267] on div "Transaksjoner 3" at bounding box center [51, 275] width 77 height 16
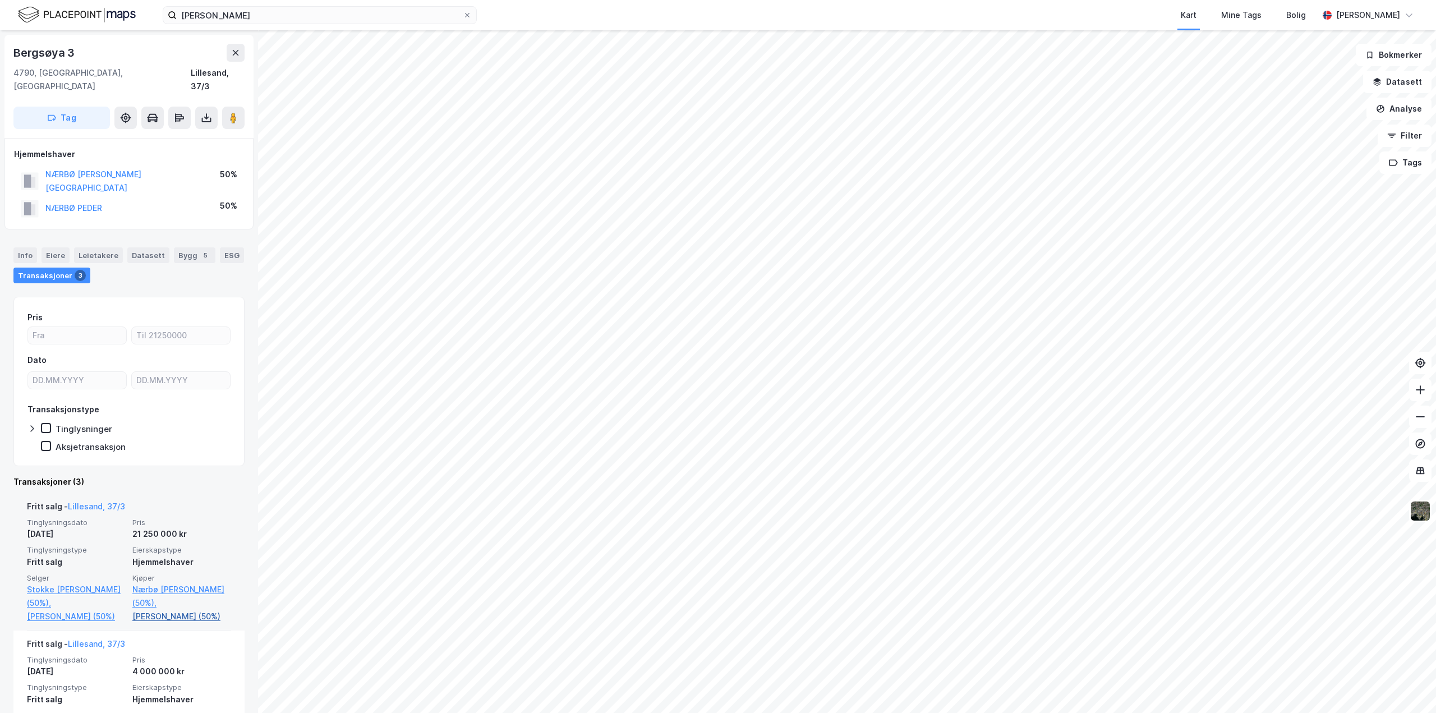
click at [165, 610] on link "Nærbø Peder (50%)" at bounding box center [181, 616] width 99 height 13
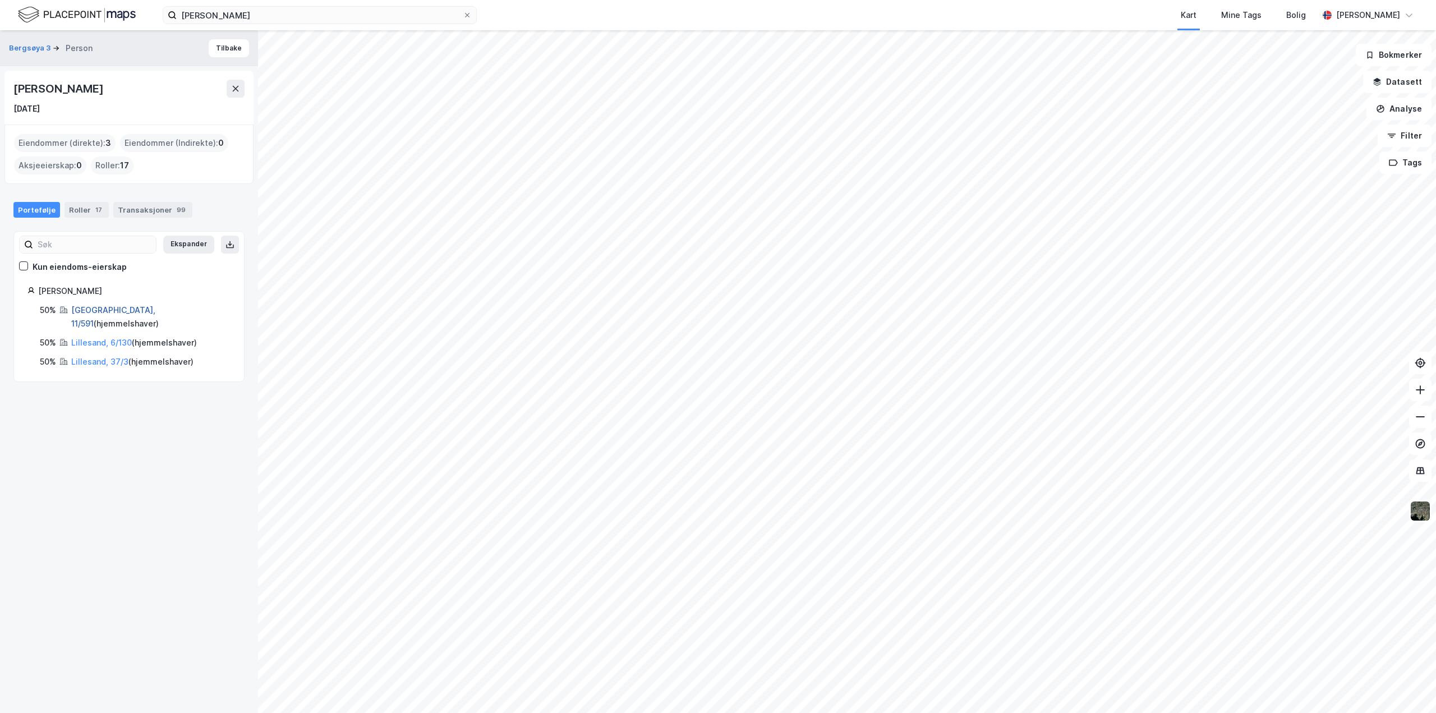
click at [113, 306] on link "Bærum, 11/591" at bounding box center [113, 316] width 84 height 23
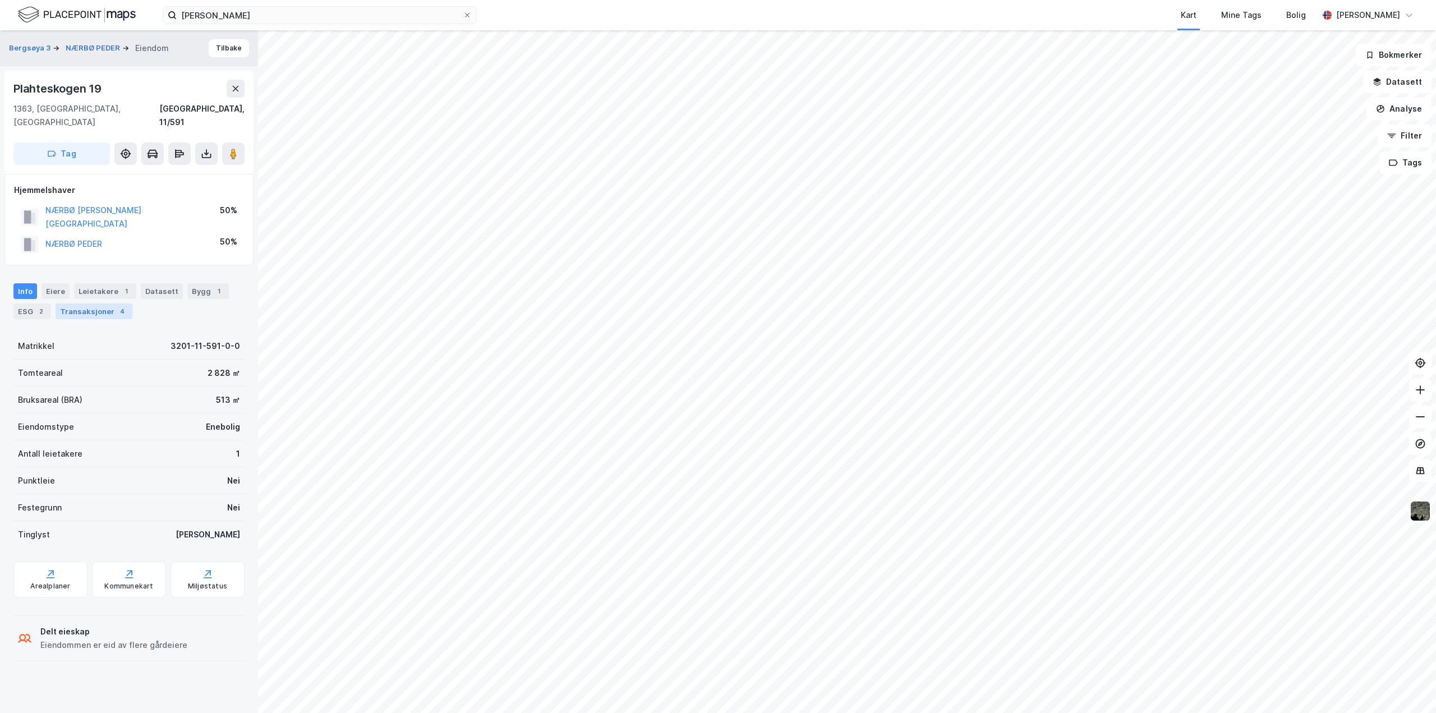
click at [90, 303] on div "Transaksjoner 4" at bounding box center [94, 311] width 77 height 16
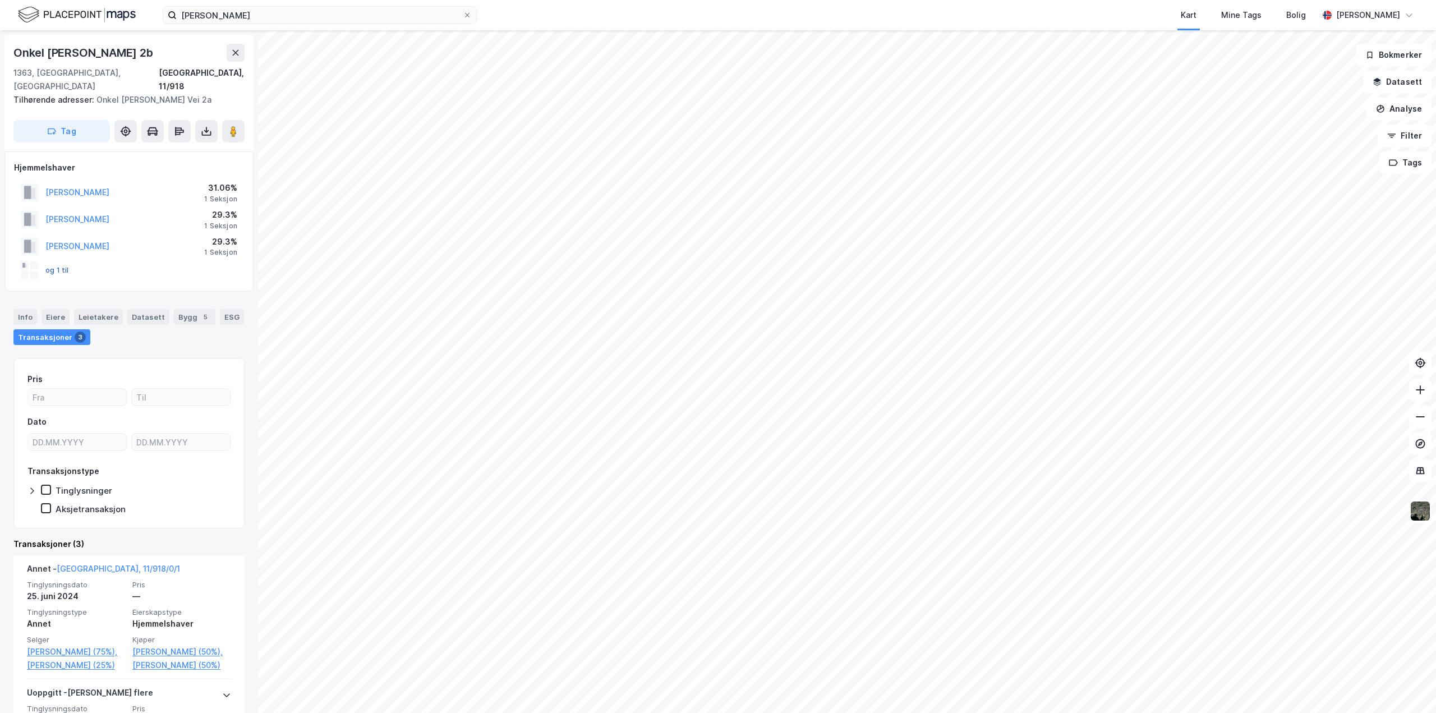
click at [0, 0] on button "og 1 til" at bounding box center [0, 0] width 0 height 0
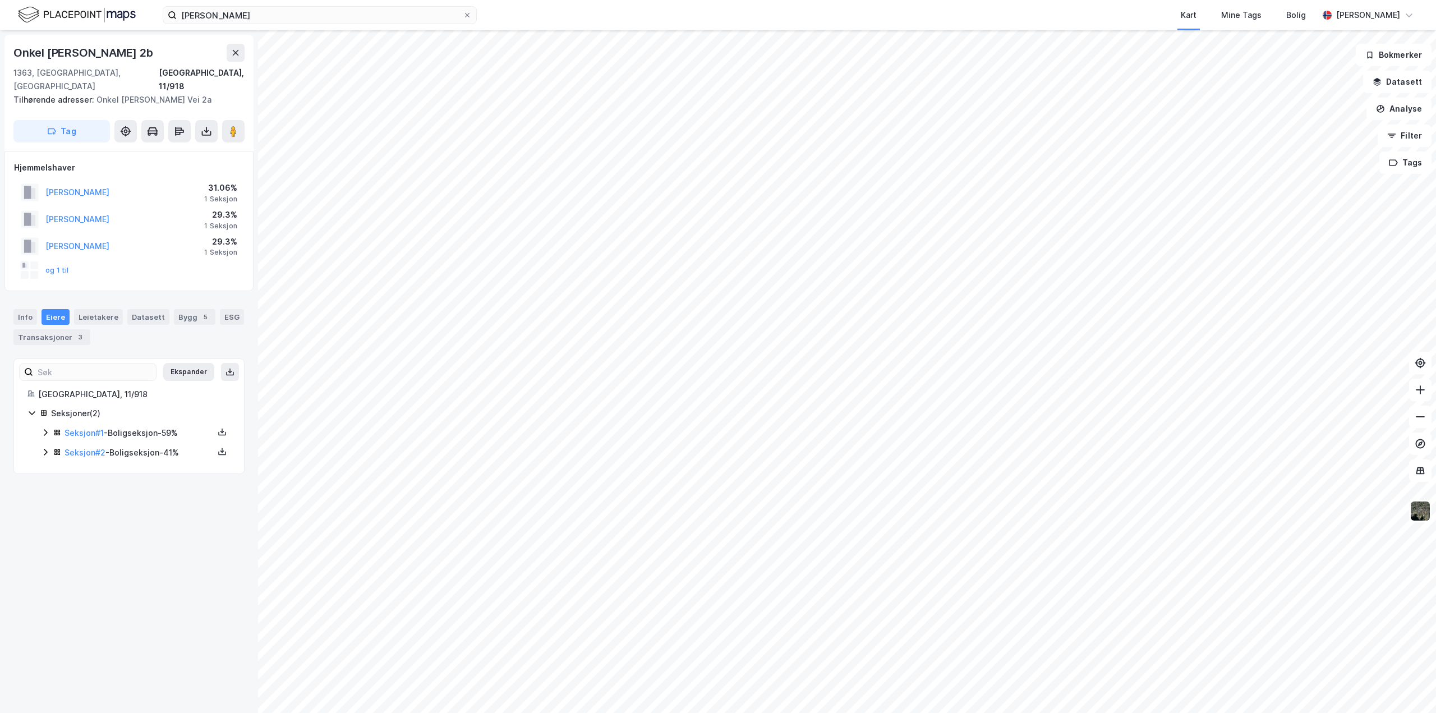
click at [95, 239] on div "ALMAAS ASTRID NYLANDER" at bounding box center [77, 245] width 64 height 13
click at [0, 0] on button "ALMAAS ASTRID NYLANDER" at bounding box center [0, 0] width 0 height 0
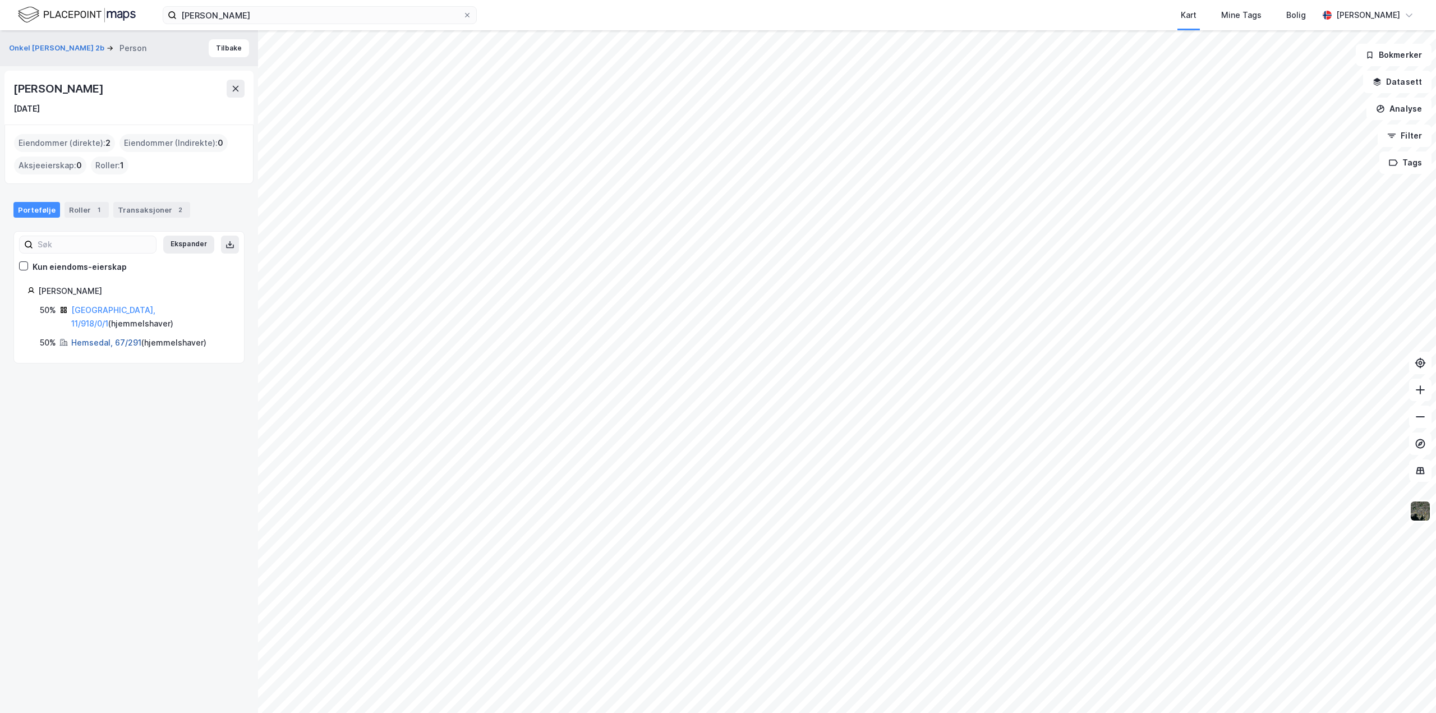
click at [90, 338] on link "Hemsedal, 67/291" at bounding box center [106, 343] width 70 height 10
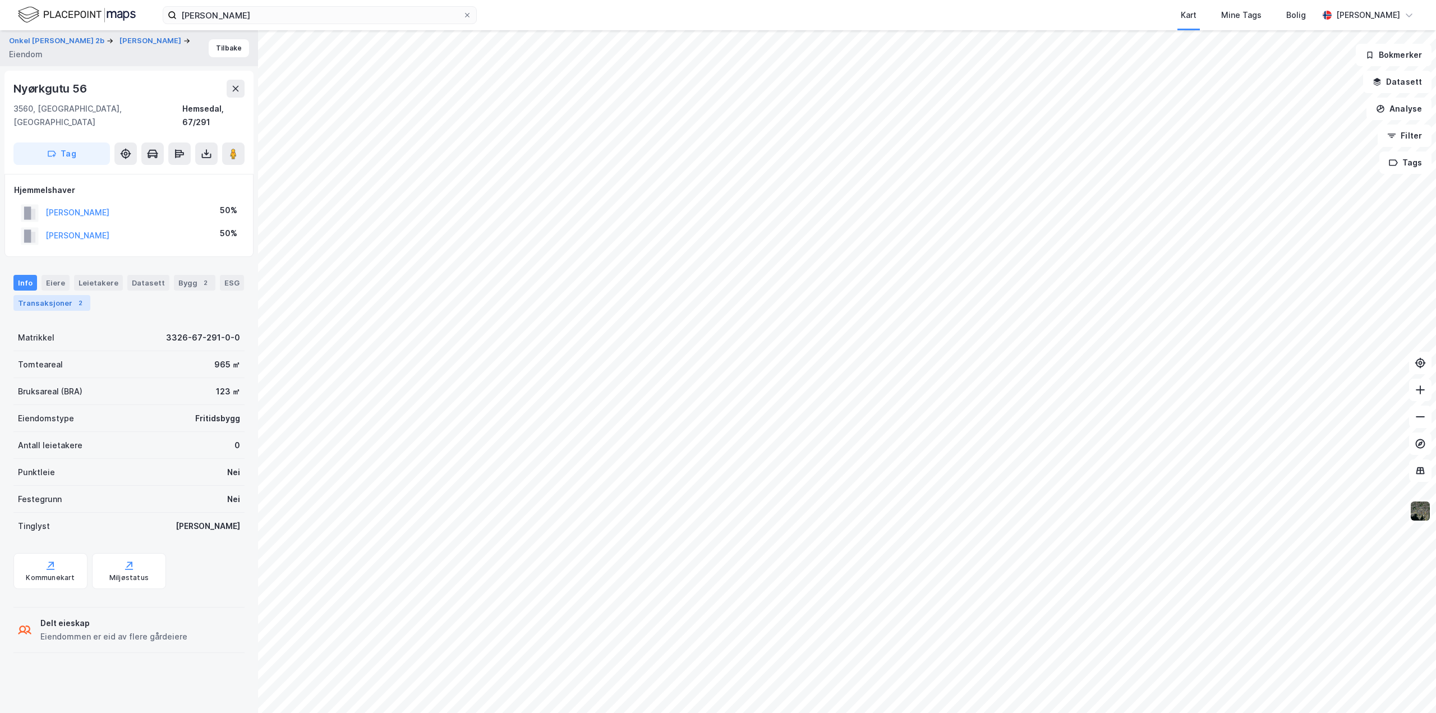
click at [53, 296] on div "Transaksjoner 2" at bounding box center [51, 303] width 77 height 16
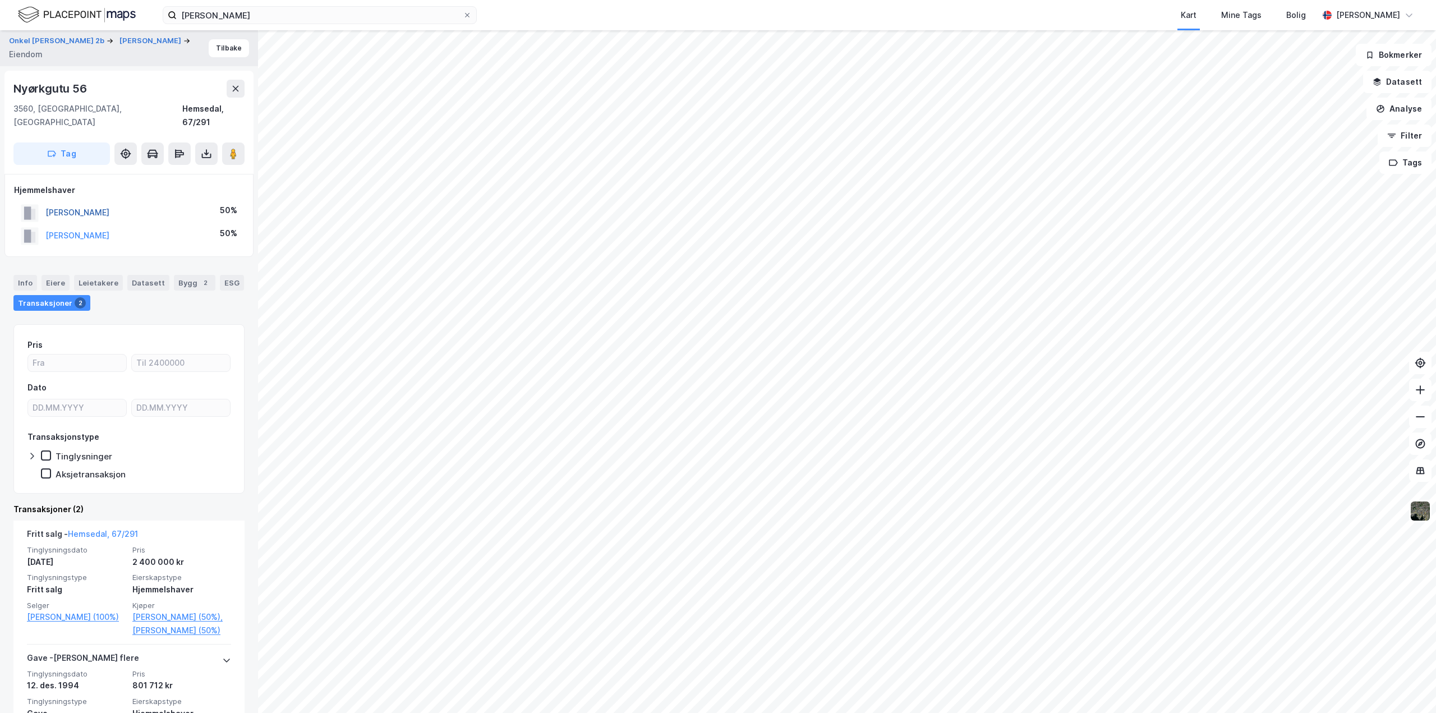
click at [0, 0] on button "OFTEDAL KAARE" at bounding box center [0, 0] width 0 height 0
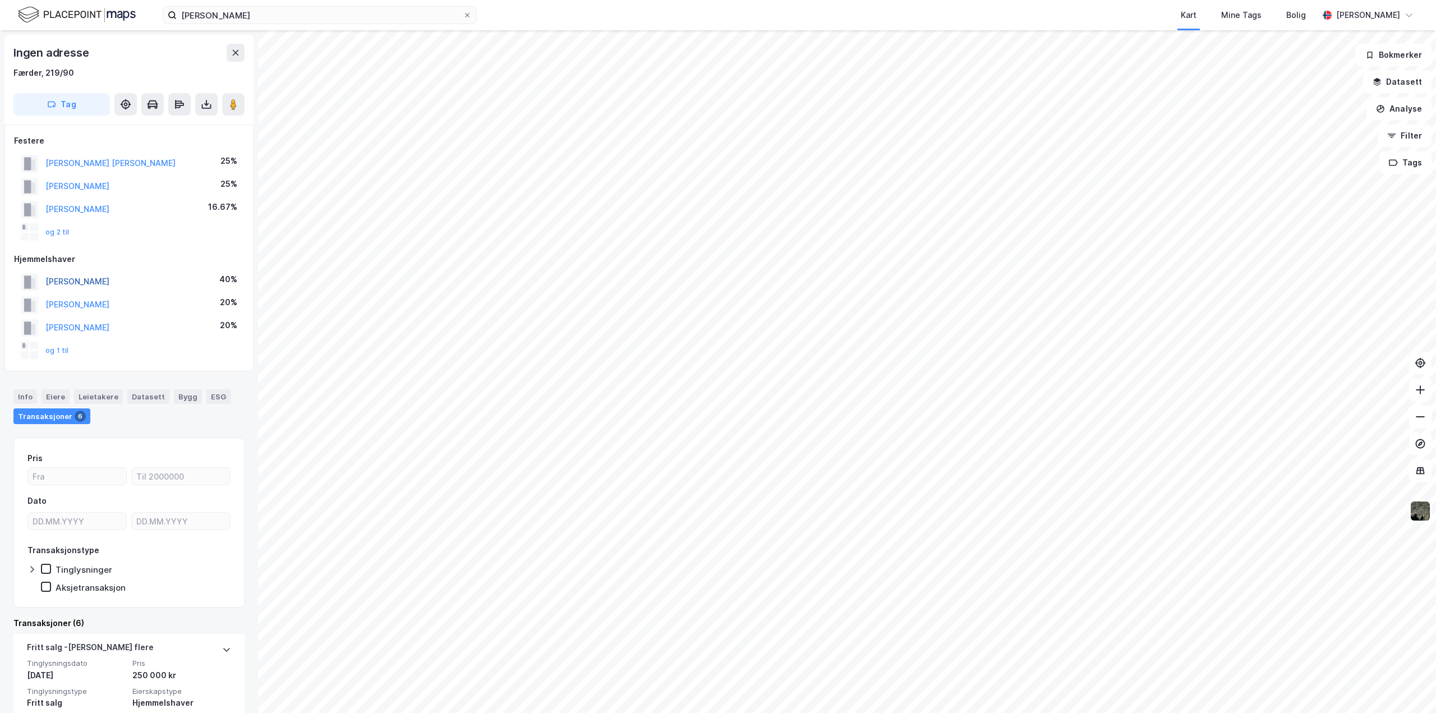
click at [0, 0] on button "OFTEDAL KAARE" at bounding box center [0, 0] width 0 height 0
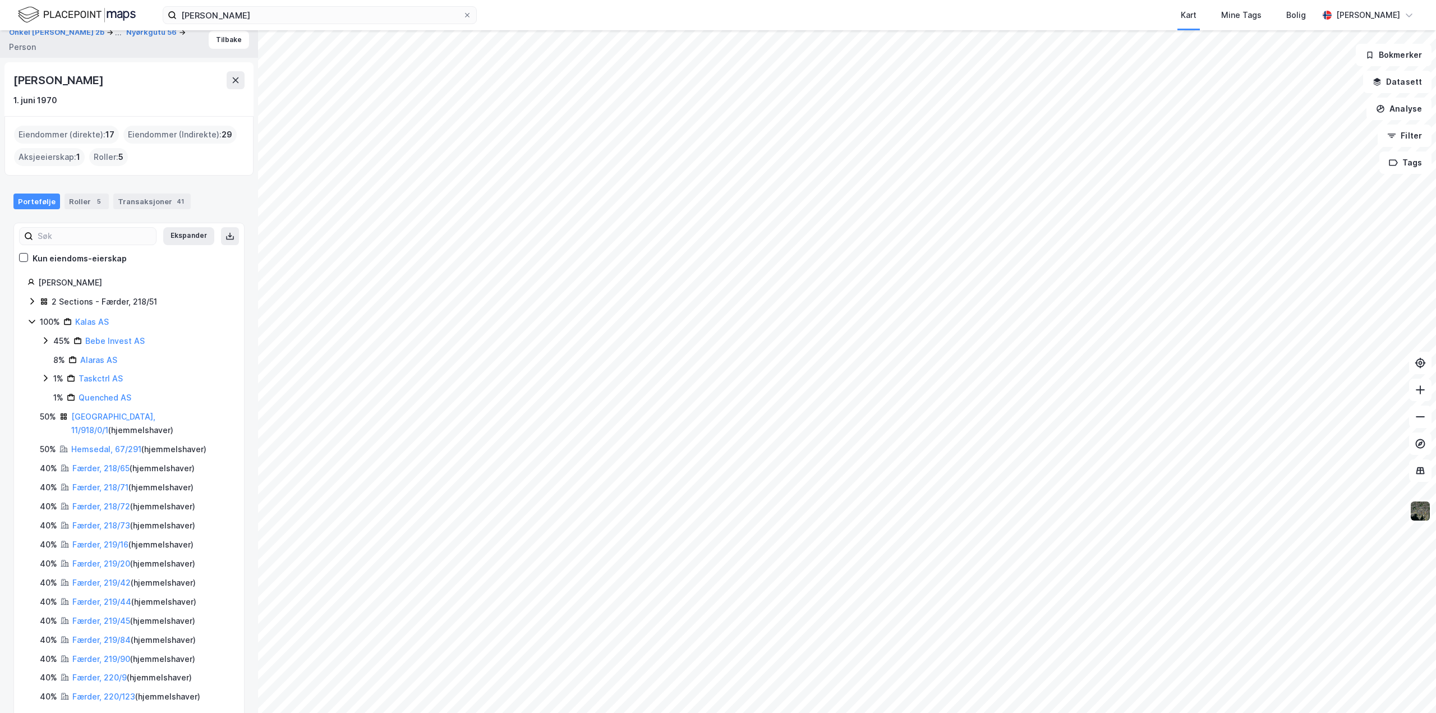
scroll to position [13, 0]
click at [102, 438] on div "Hemsedal, 67/291 ( hjemmelshaver )" at bounding box center [138, 444] width 135 height 13
click at [105, 440] on link "Hemsedal, 67/291" at bounding box center [106, 445] width 70 height 10
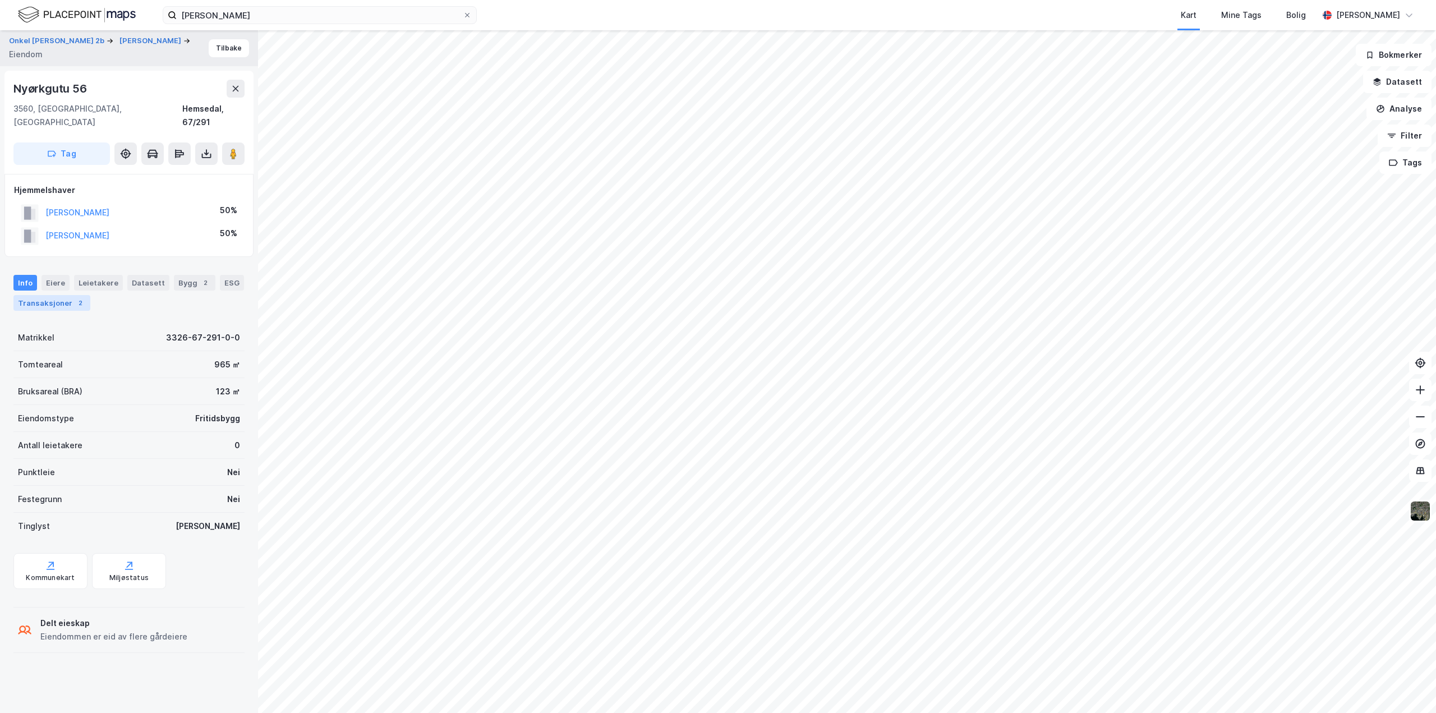
click at [67, 295] on div "Transaksjoner 2" at bounding box center [51, 303] width 77 height 16
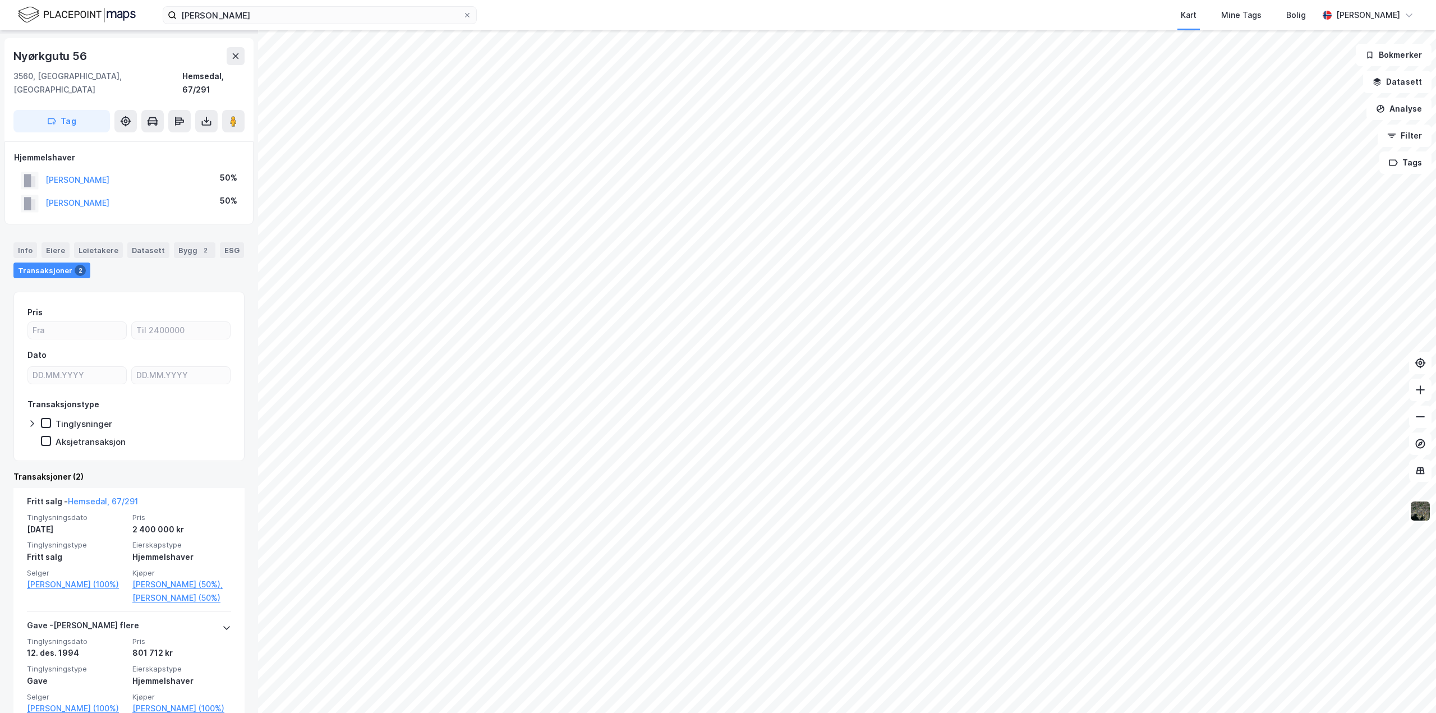
scroll to position [55, 0]
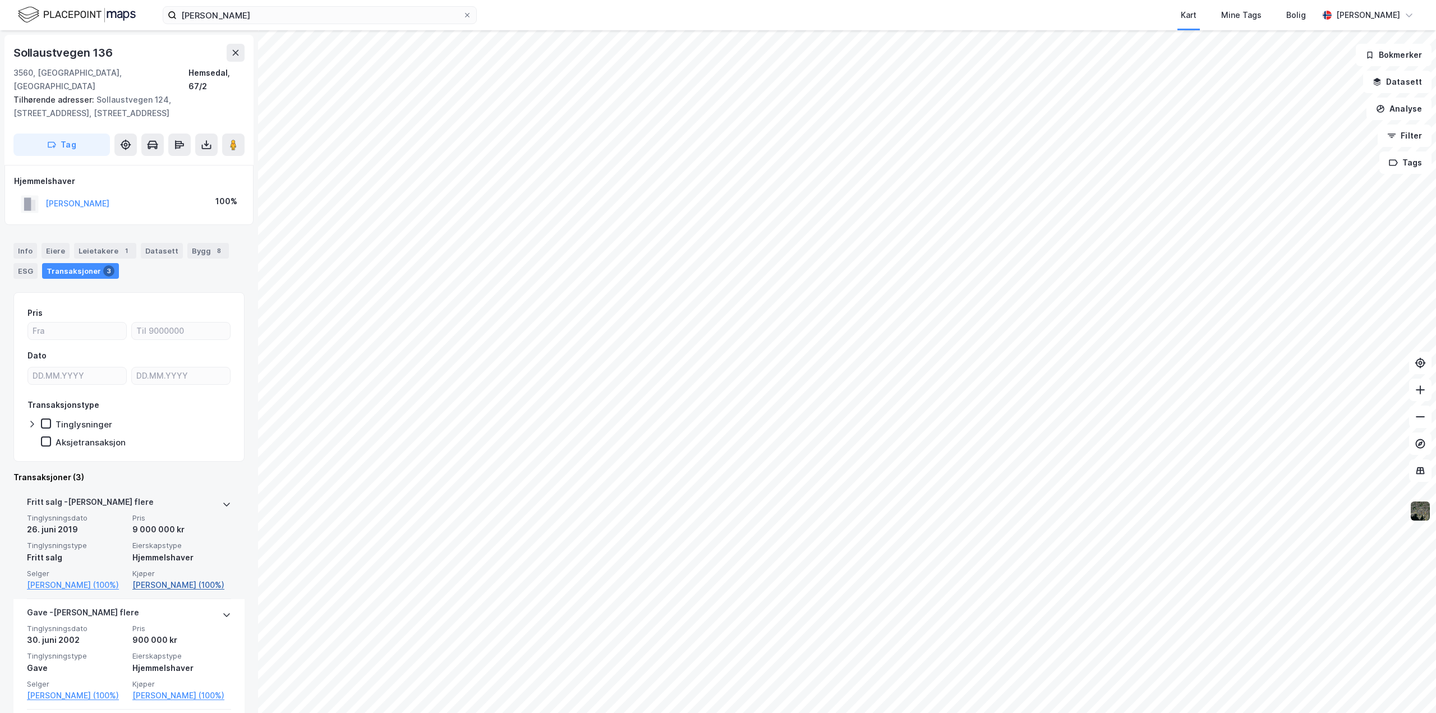
click at [164, 578] on link "Sjølie Even Wangen (100%)" at bounding box center [181, 584] width 99 height 13
click at [75, 578] on link "Flaget Knut (100%)" at bounding box center [76, 584] width 99 height 13
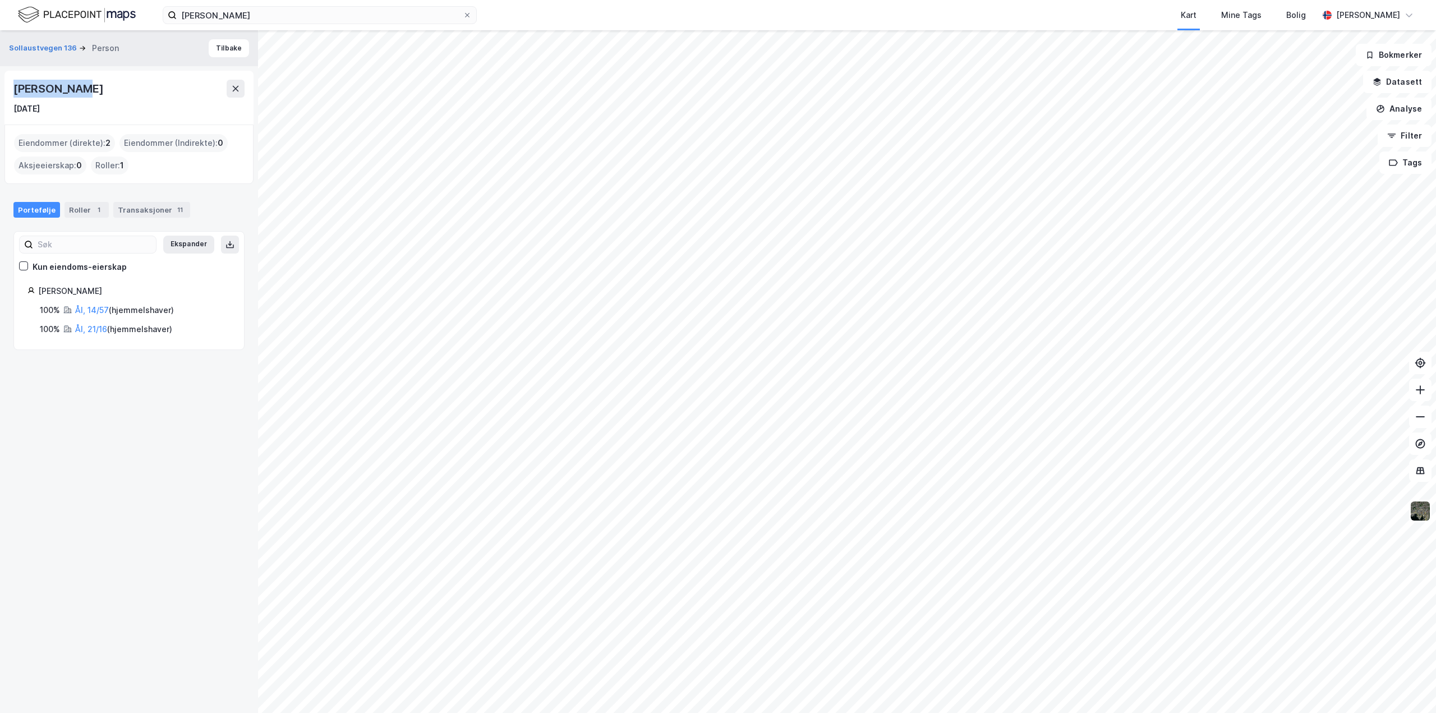
drag, startPoint x: 17, startPoint y: 87, endPoint x: 76, endPoint y: 85, distance: 58.9
click at [76, 85] on div "Knut Flaget" at bounding box center [59, 89] width 92 height 18
copy div "Knut Flaget"
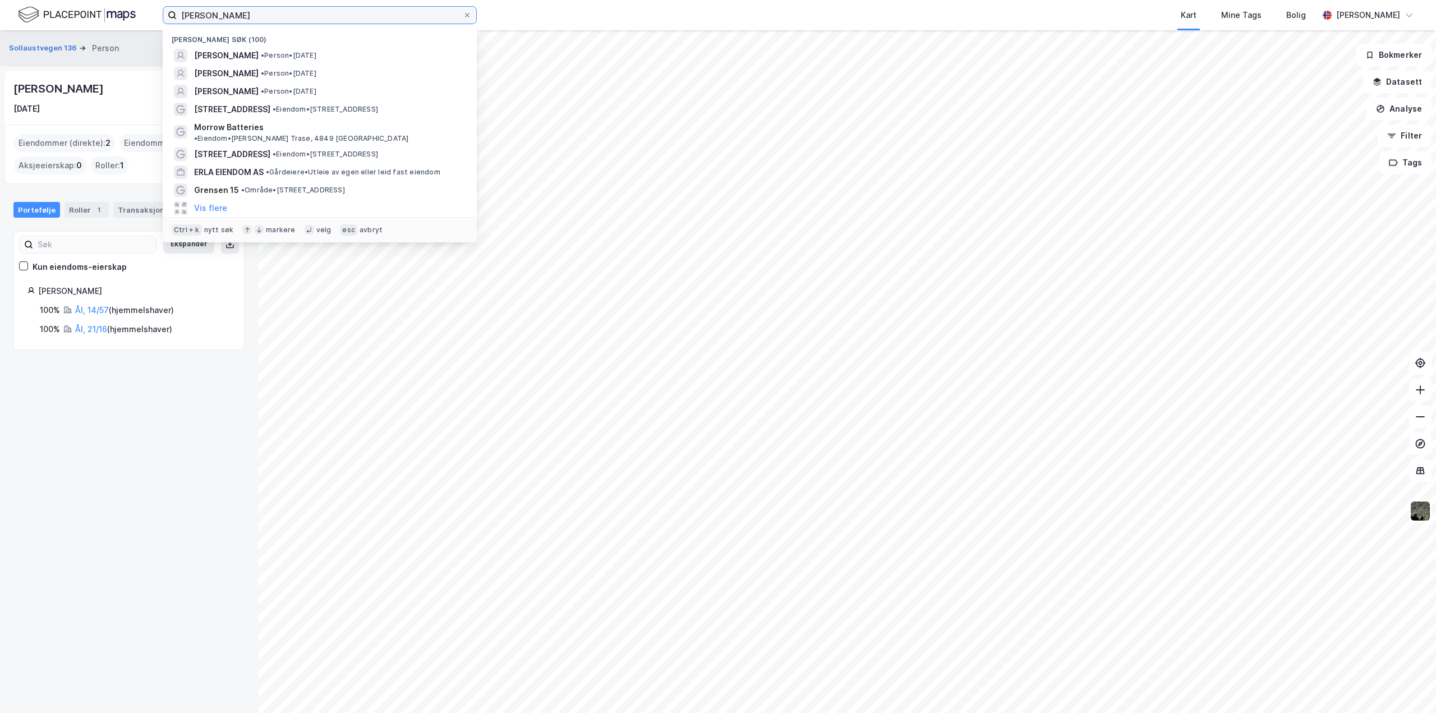
drag, startPoint x: 274, startPoint y: 16, endPoint x: -276, endPoint y: 10, distance: 550.7
click at [0, 10] on html "Narve Reiten Nylige søk (100) NARVE REITEN • Person • 1. nov. 1961 TRULS AUGUST…" at bounding box center [718, 356] width 1436 height 713
paste input "Kyrkjebønsvegen 16a"
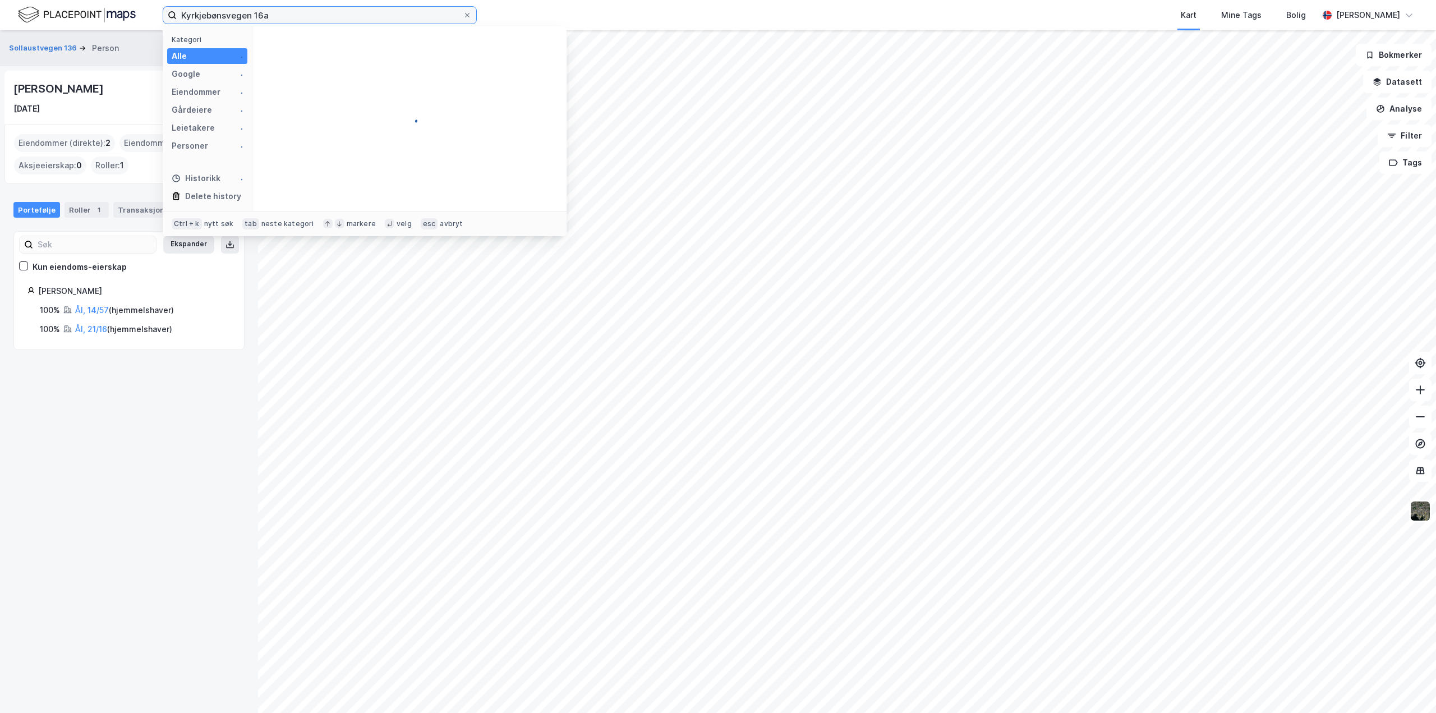
type input "Kyrkjebønsvegen 16a"
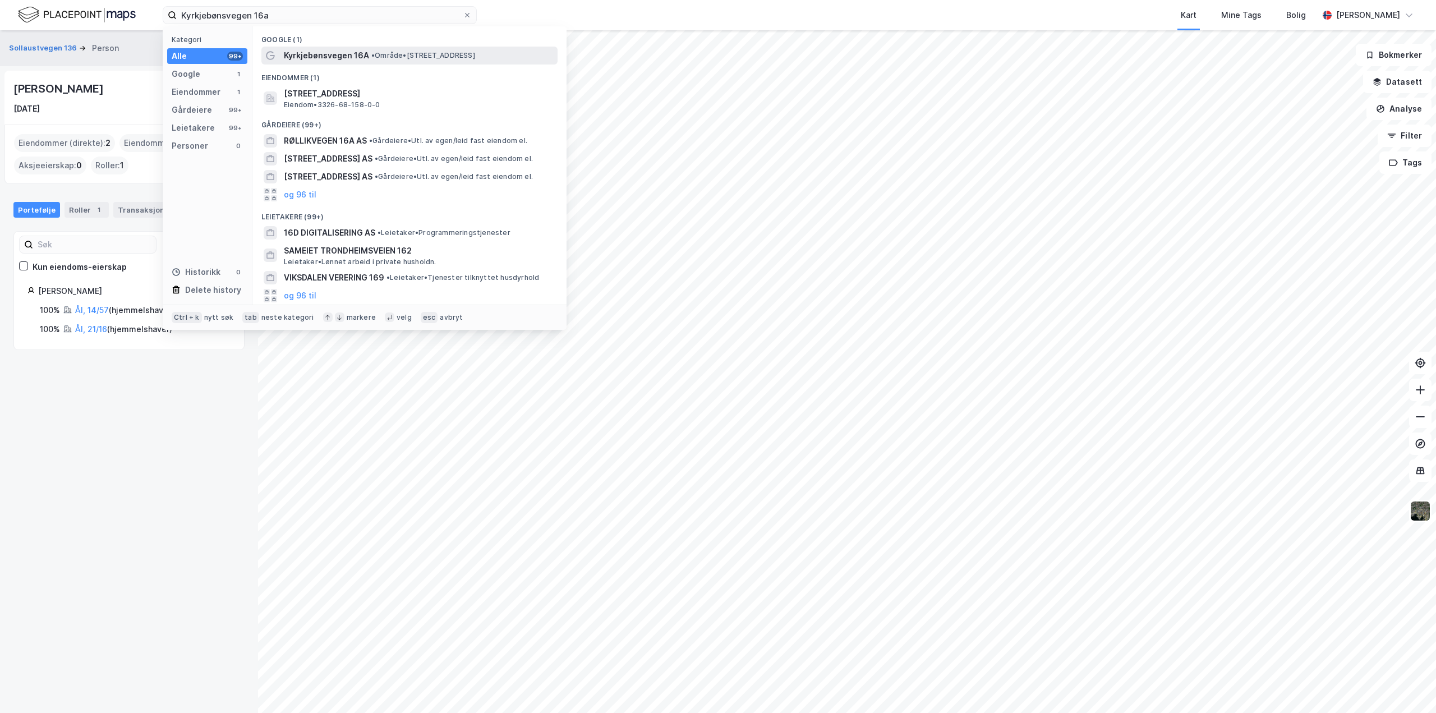
click at [329, 58] on span "Kyrkjebønsvegen 16A" at bounding box center [326, 55] width 85 height 13
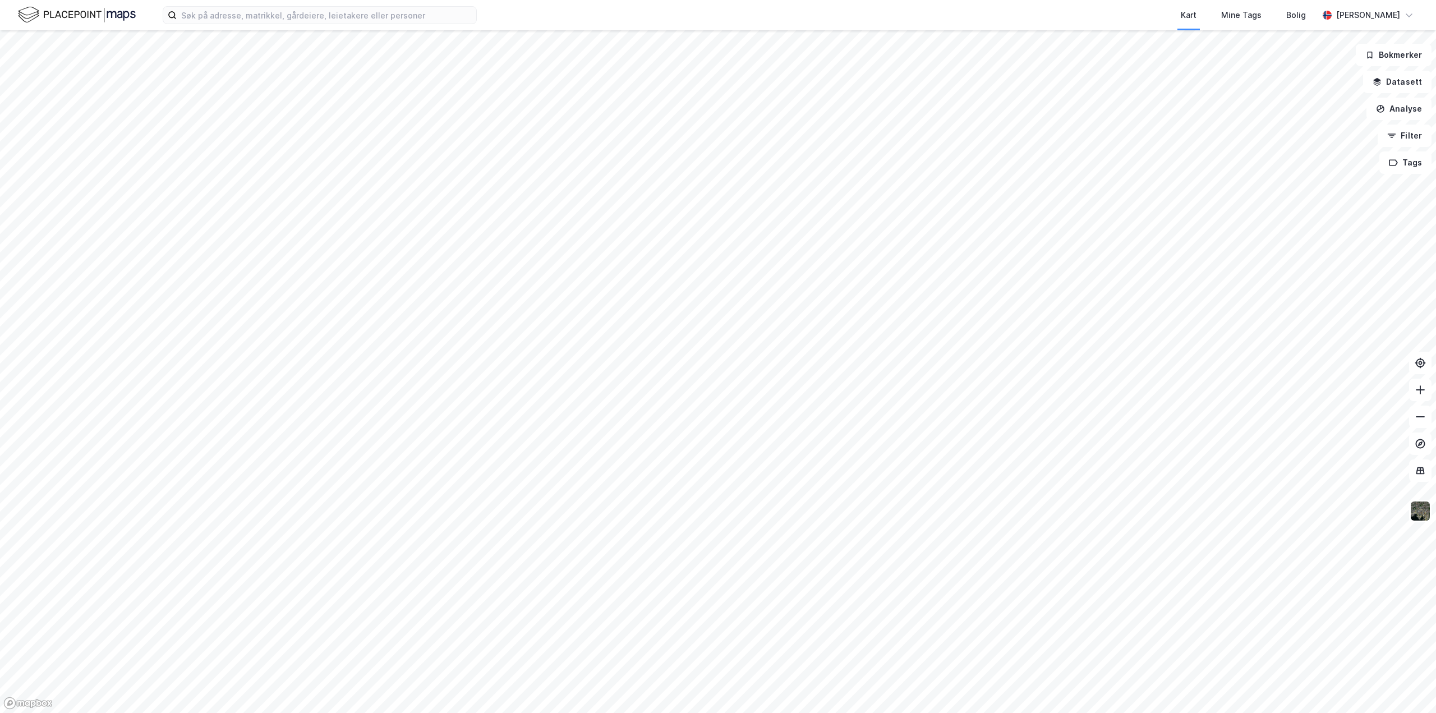
click at [485, 0] on html "Kart Mine Tags Bolig Aleksander Moholdt Bokmerker Datasett Analyse Filter Tags" at bounding box center [718, 356] width 1436 height 713
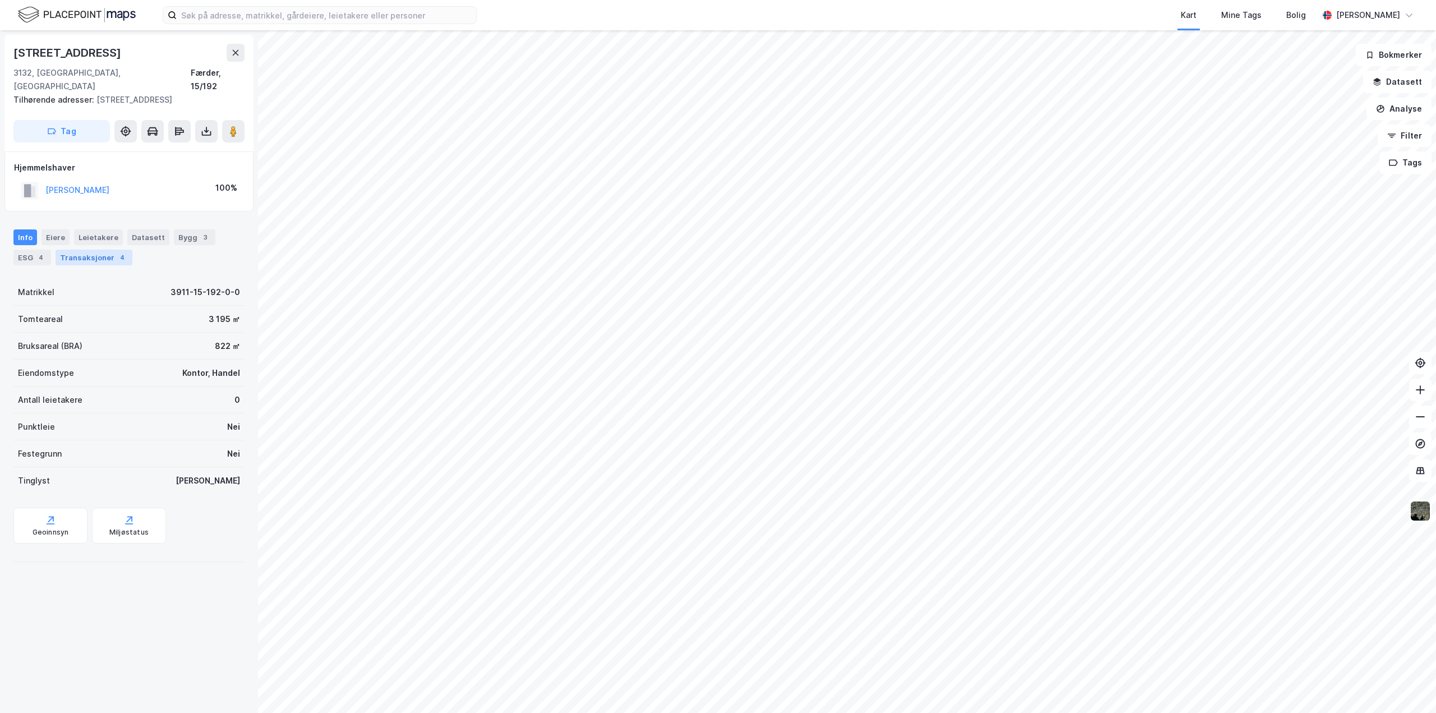
click at [106, 250] on div "Transaksjoner 4" at bounding box center [94, 258] width 77 height 16
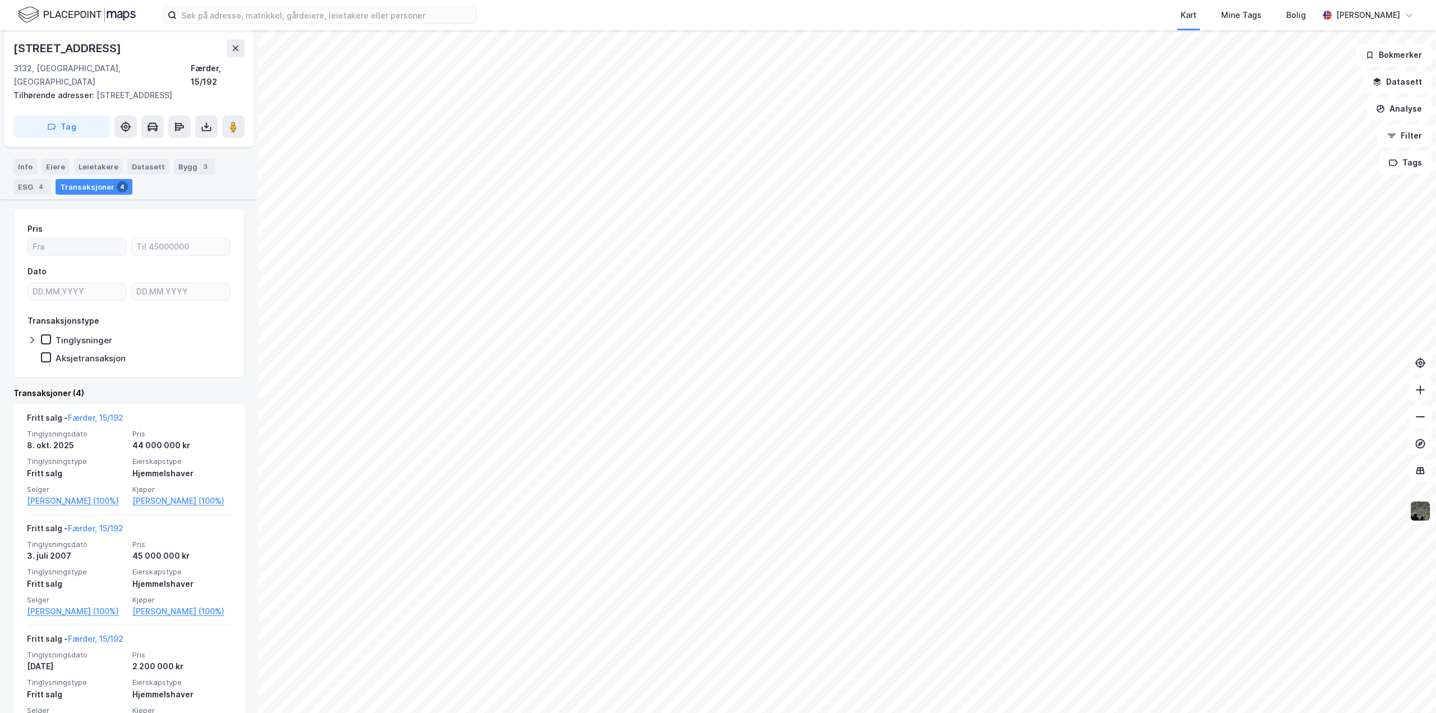
scroll to position [168, 0]
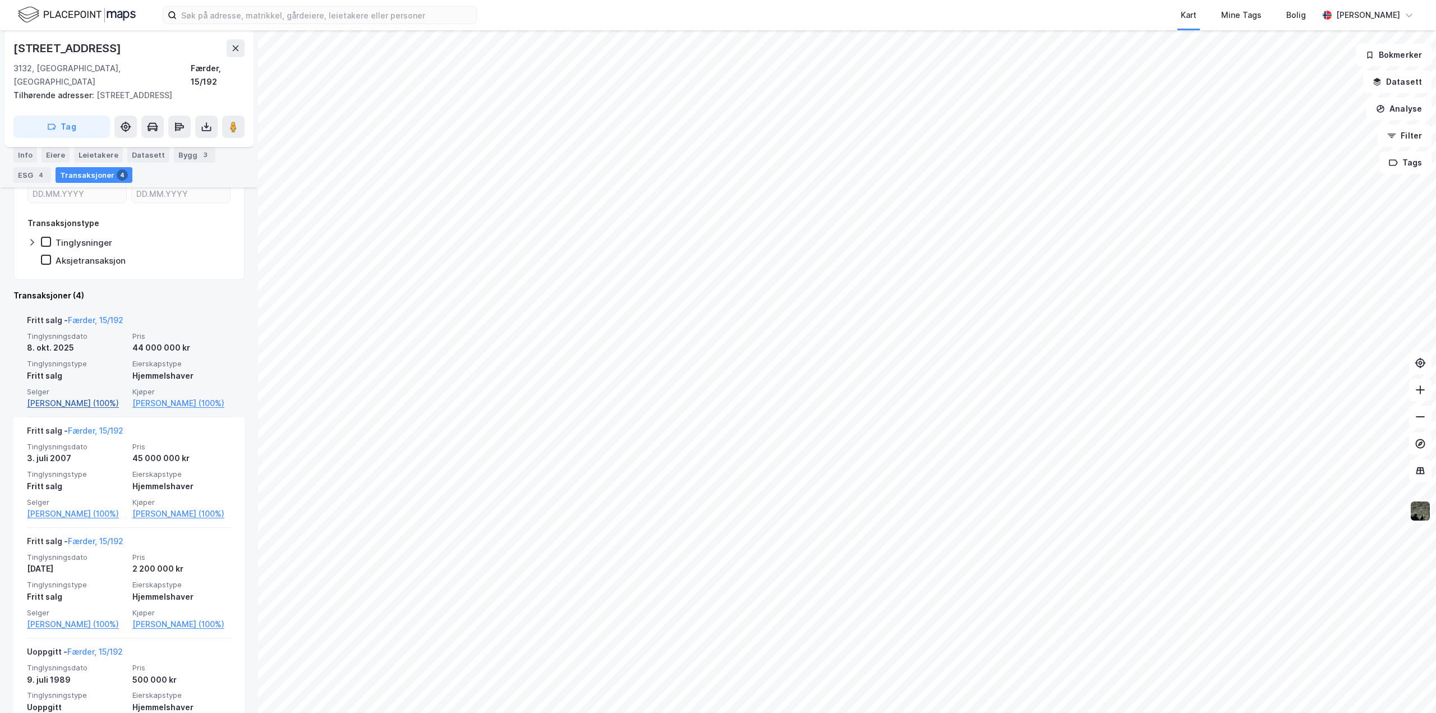
click at [71, 396] on link "Sundal Christin S (100%)" at bounding box center [76, 402] width 99 height 13
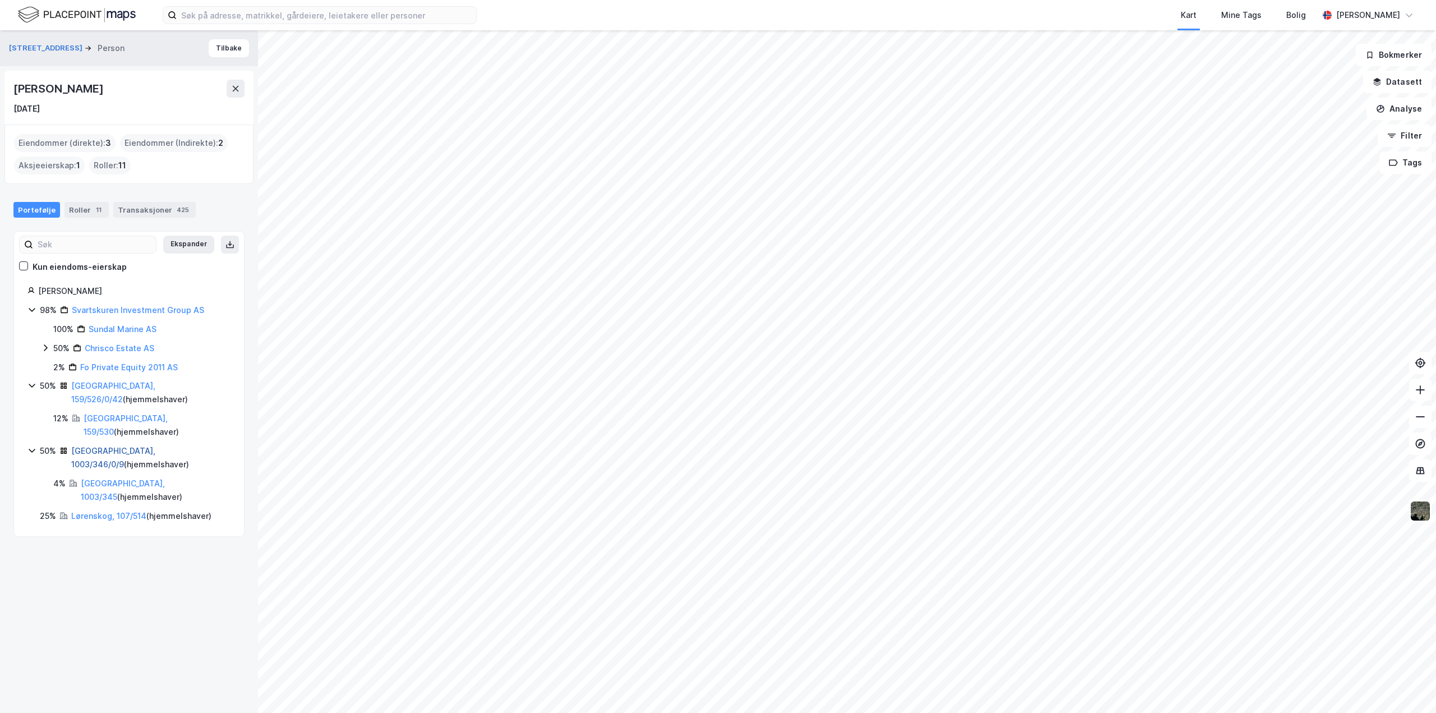
click at [96, 446] on link "Tønsberg, 1003/346/0/9" at bounding box center [113, 457] width 84 height 23
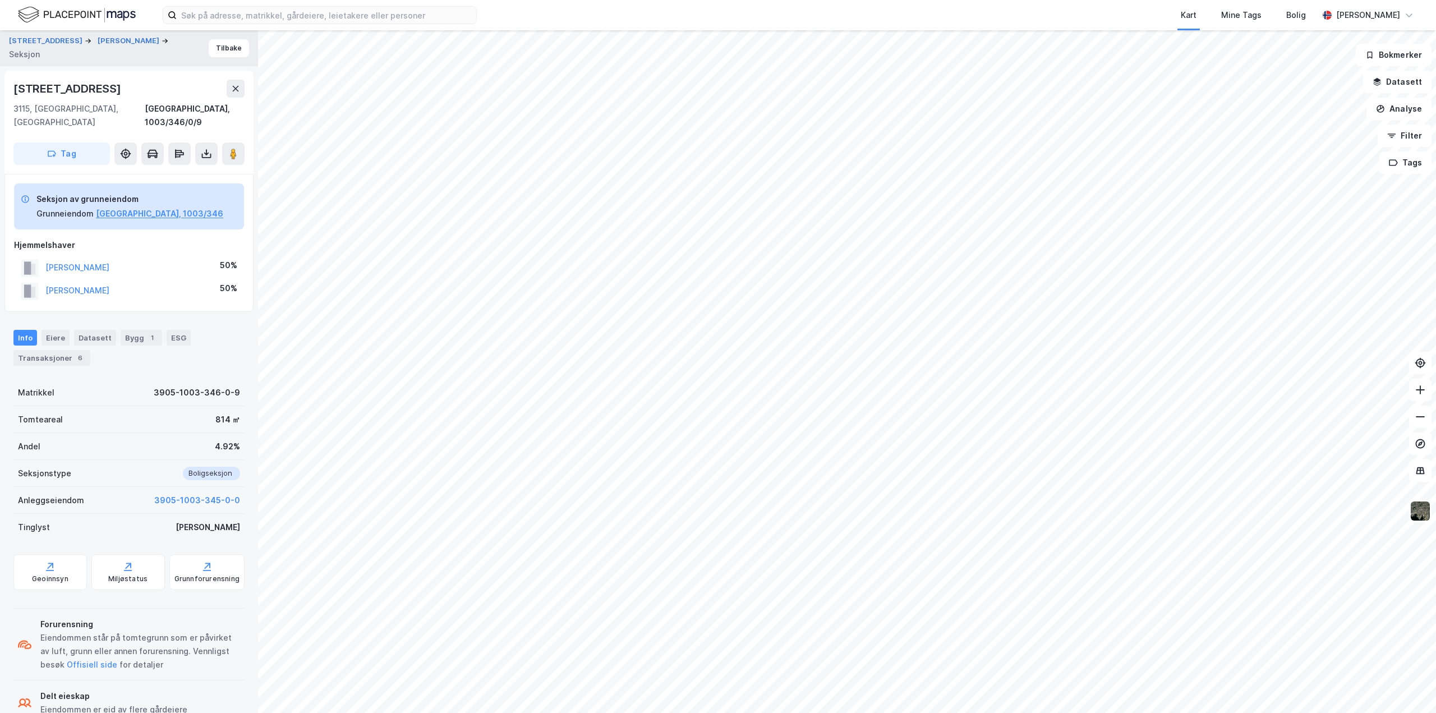
scroll to position [17, 0]
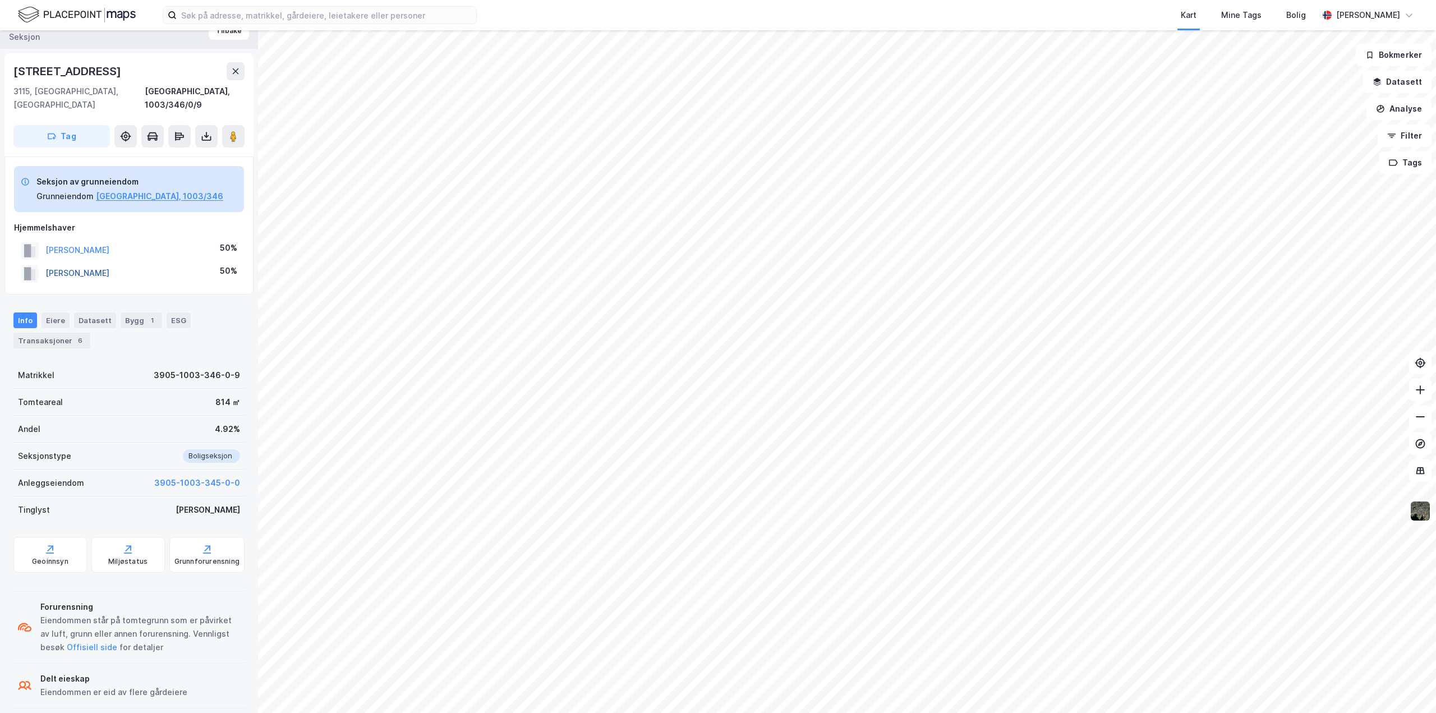
click at [0, 0] on button "SVARTSKUREN KARIN MARIE" at bounding box center [0, 0] width 0 height 0
